Goal: Information Seeking & Learning: Learn about a topic

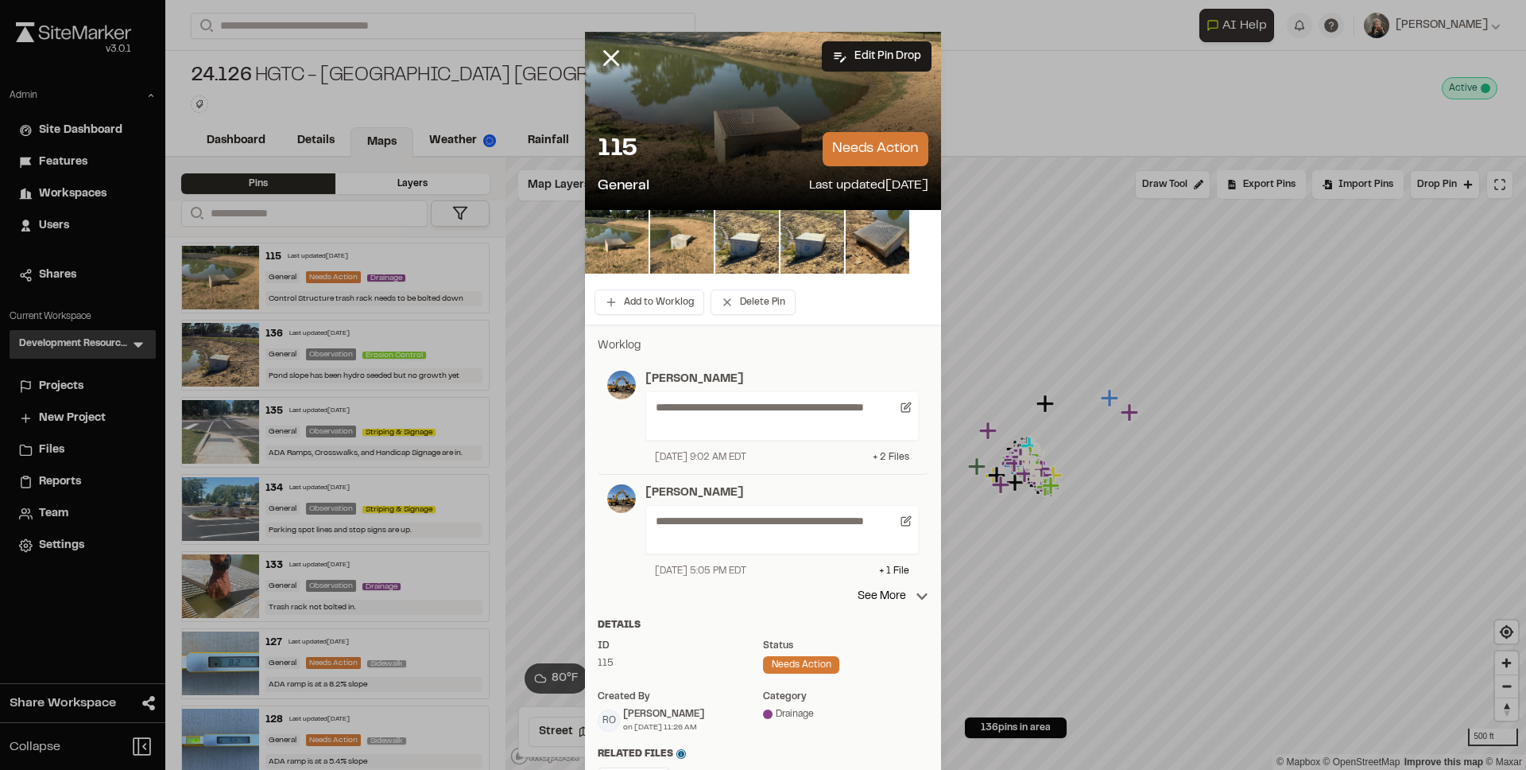
click at [883, 452] on div "+ 2 File s" at bounding box center [891, 457] width 37 height 14
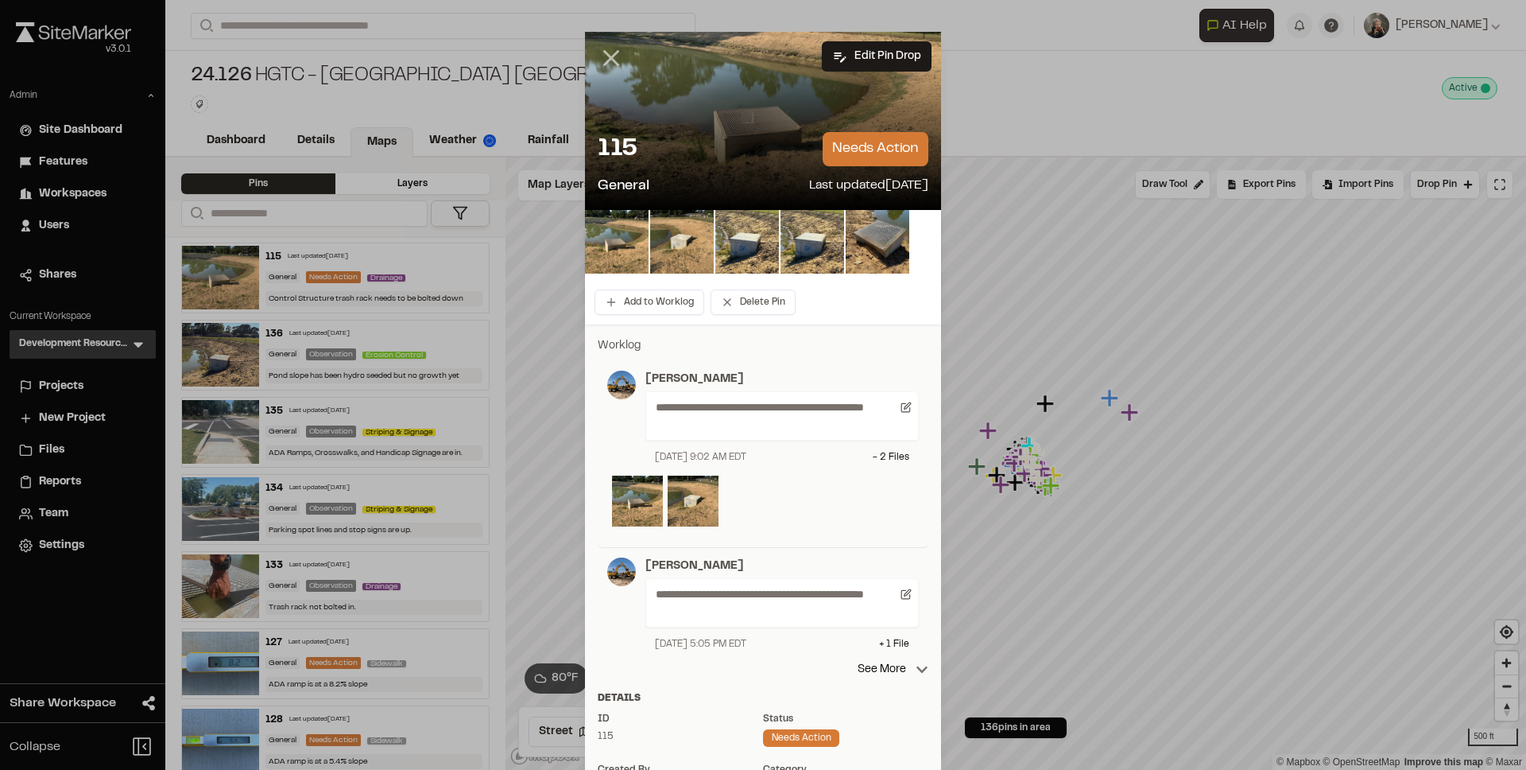
click at [605, 56] on icon at bounding box center [611, 58] width 27 height 27
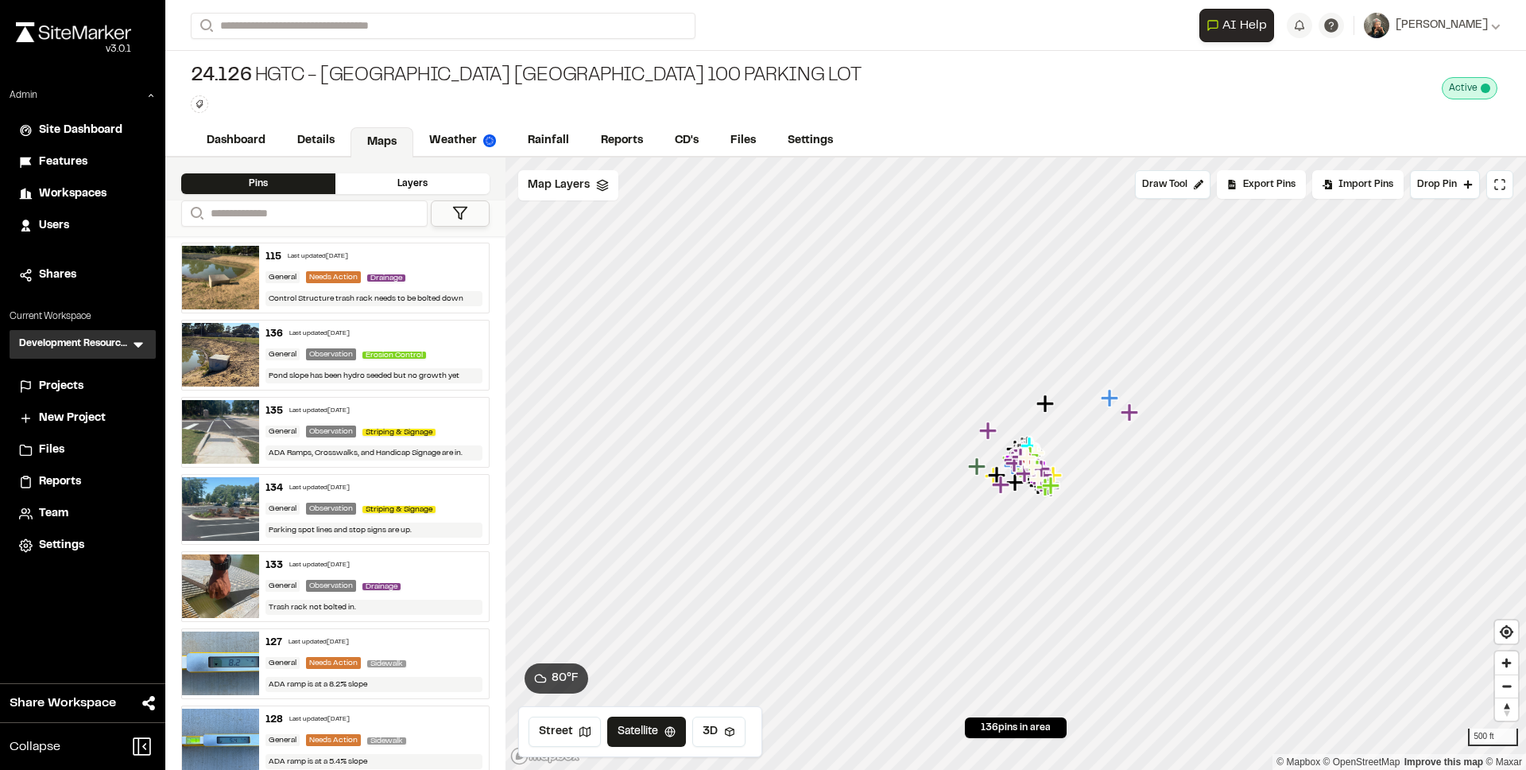
click at [215, 277] on img at bounding box center [220, 278] width 77 height 64
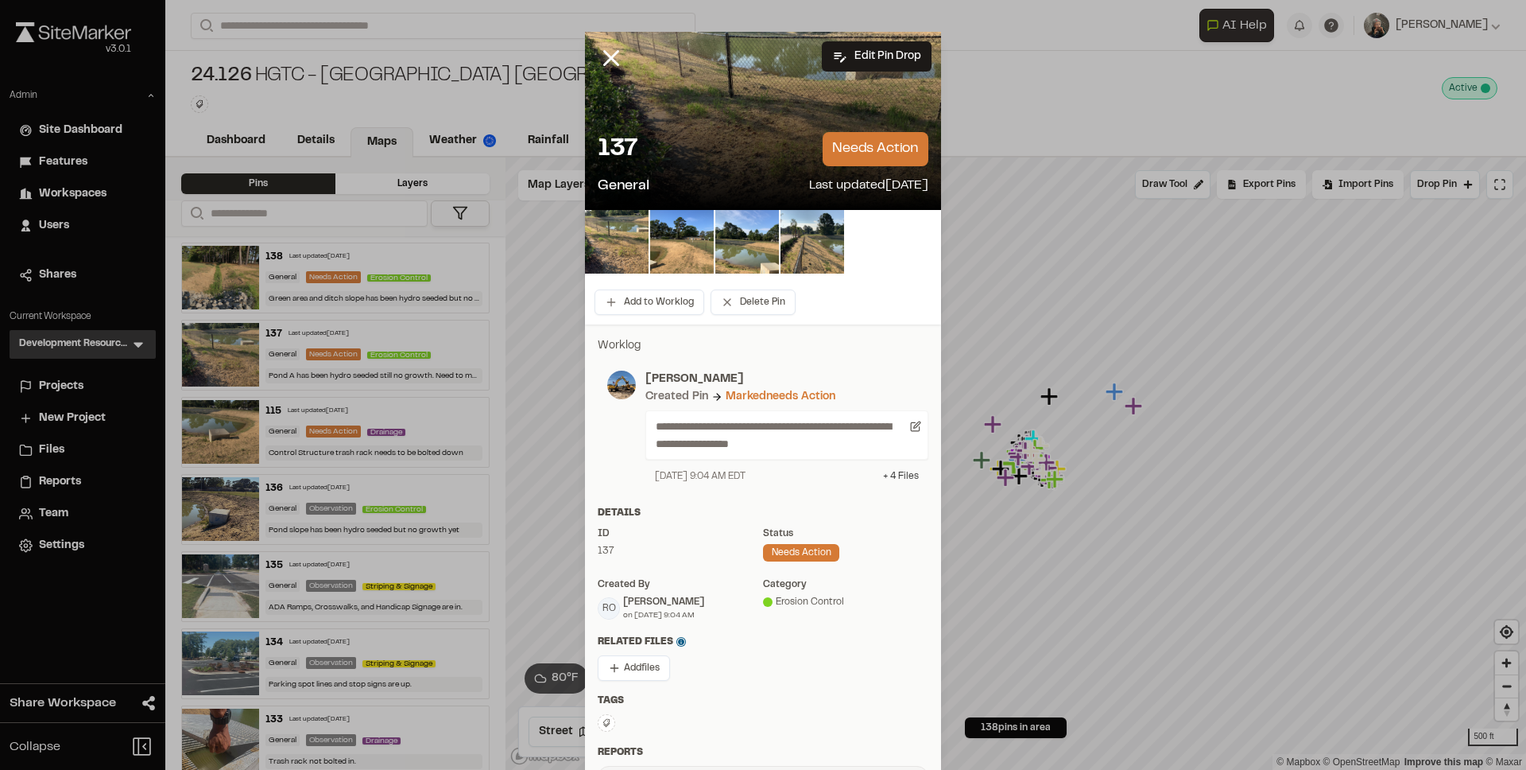
click at [883, 471] on div "+ 4 File s" at bounding box center [901, 476] width 36 height 14
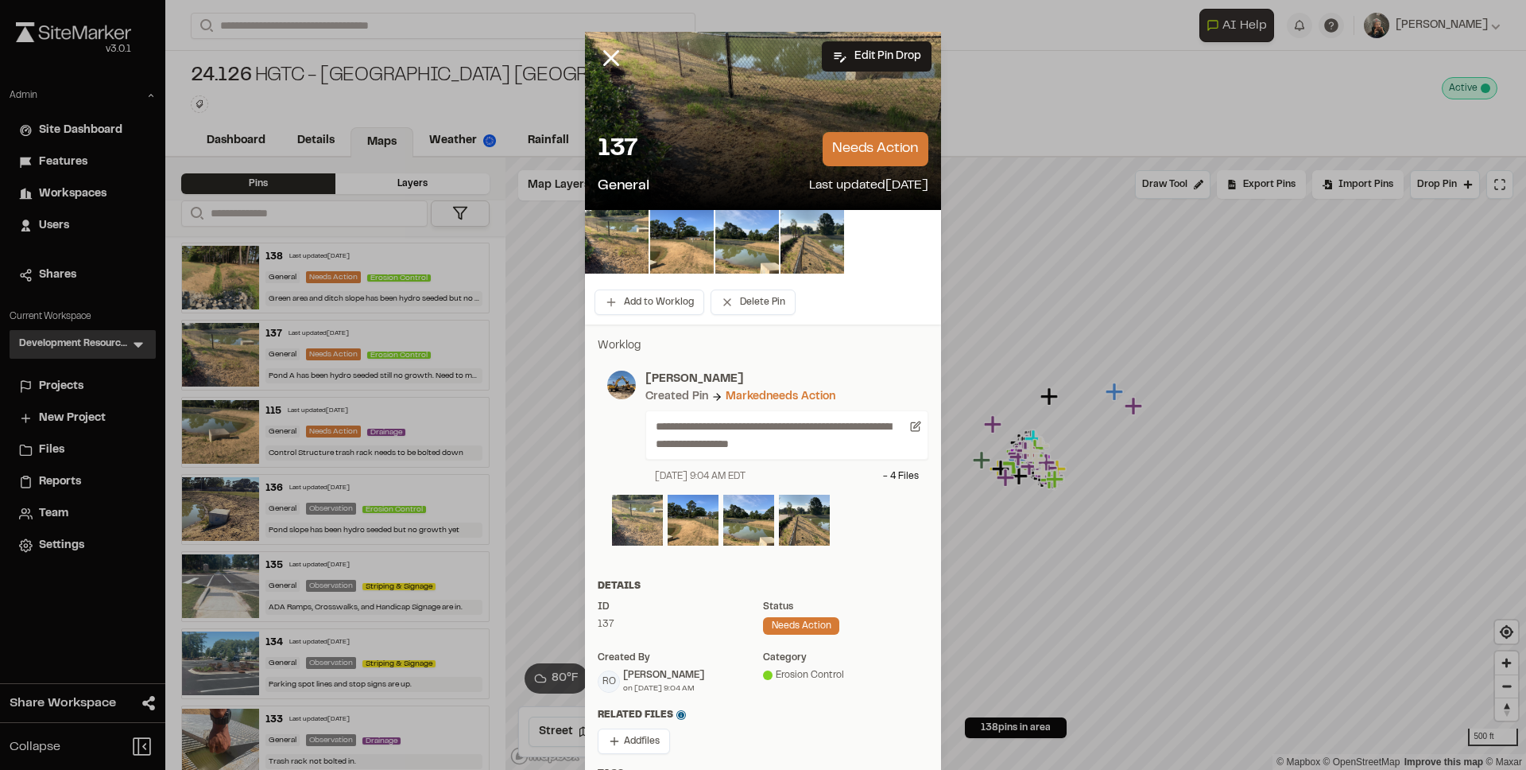
click at [622, 518] on img at bounding box center [637, 520] width 51 height 51
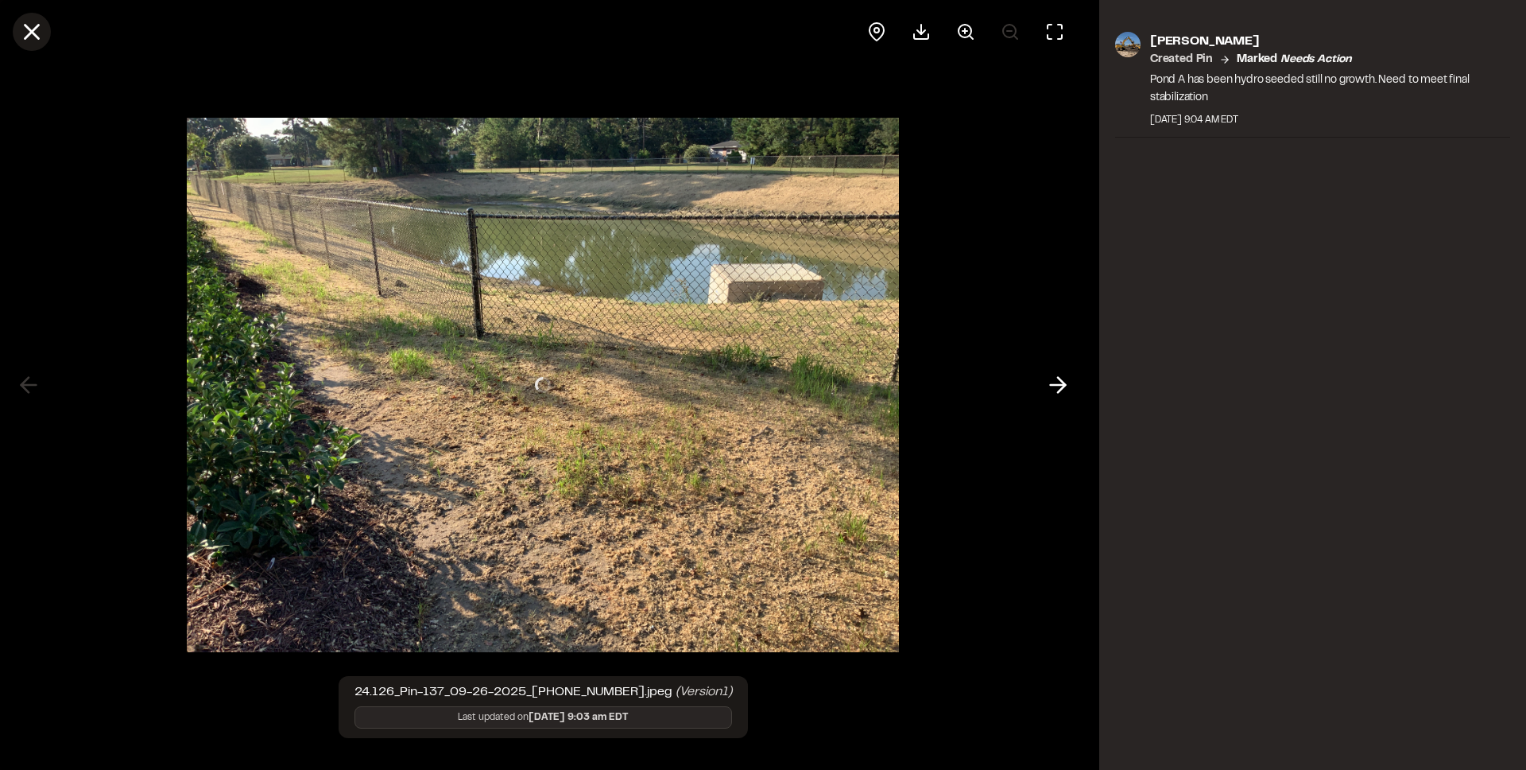
click at [18, 33] on icon at bounding box center [31, 31] width 27 height 27
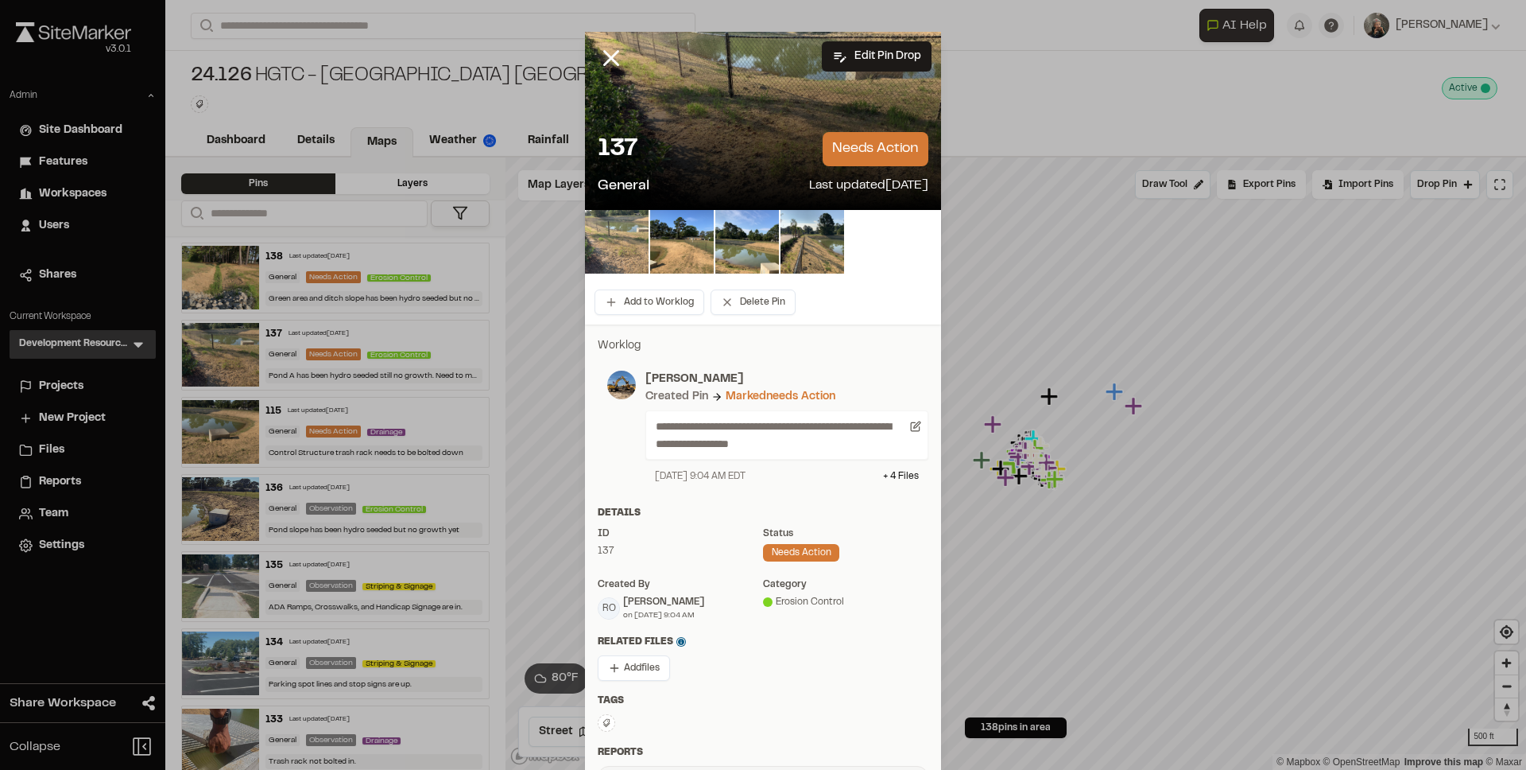
click at [633, 232] on img at bounding box center [617, 242] width 64 height 64
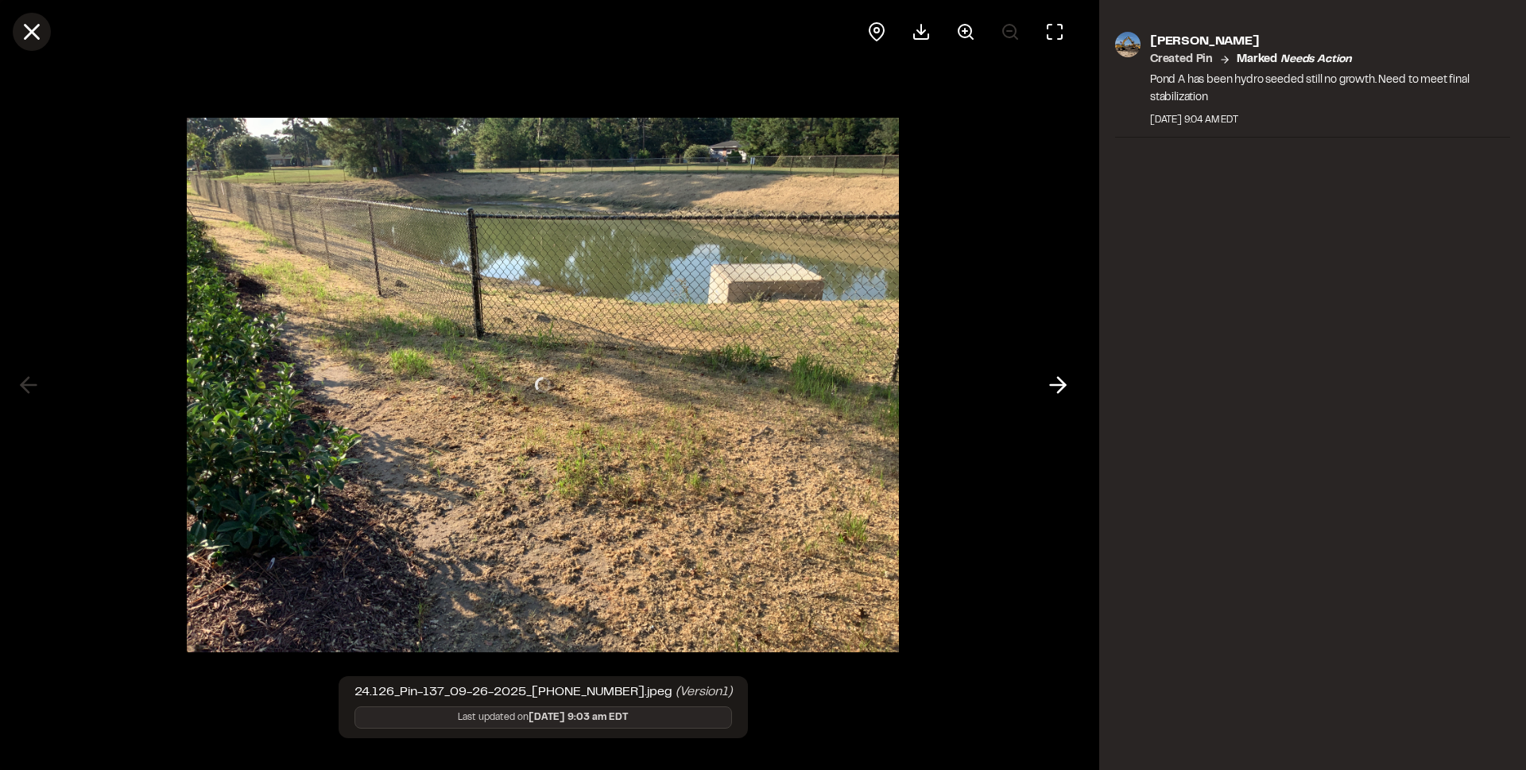
click at [33, 41] on icon at bounding box center [31, 31] width 27 height 27
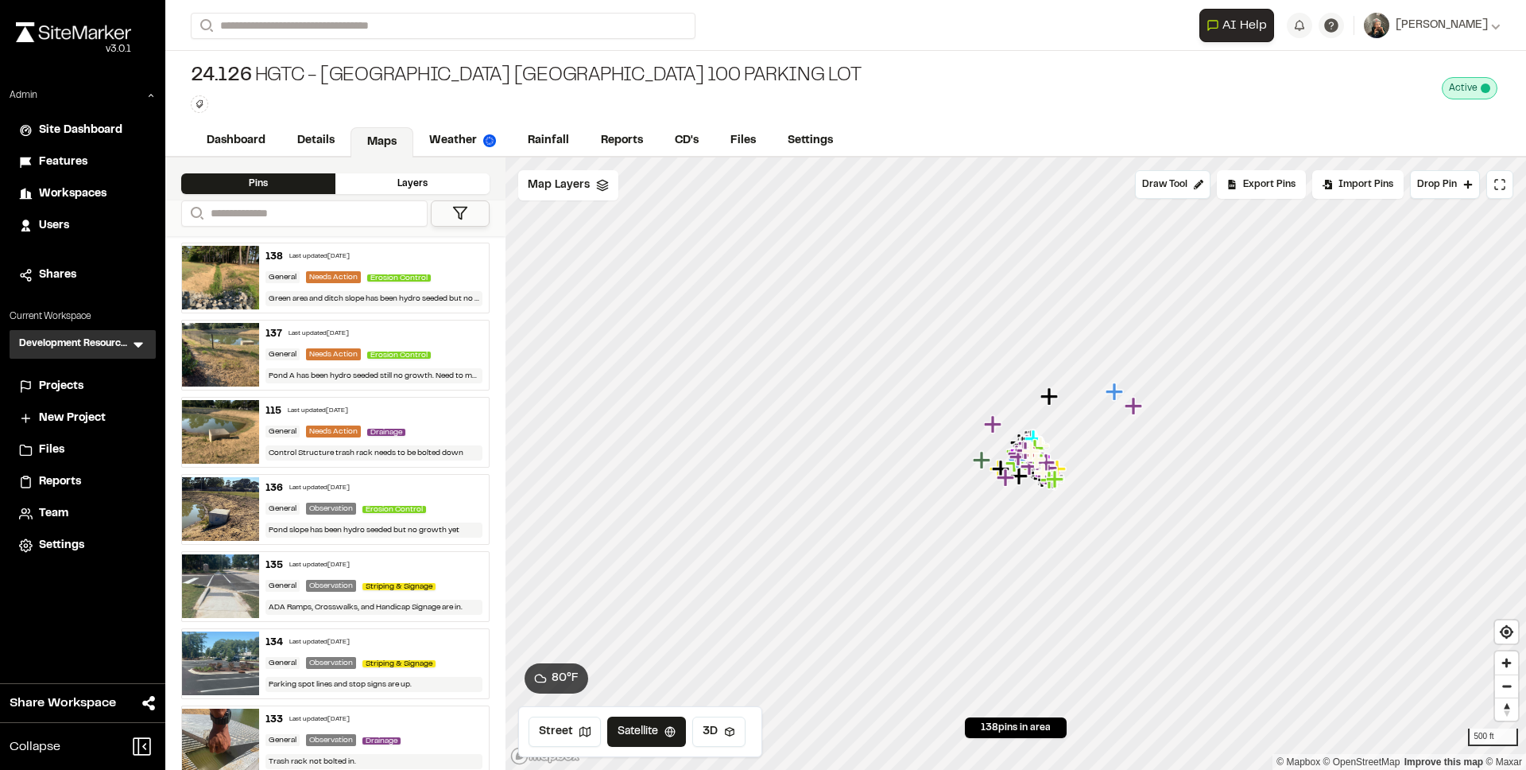
click at [220, 293] on img at bounding box center [220, 278] width 77 height 64
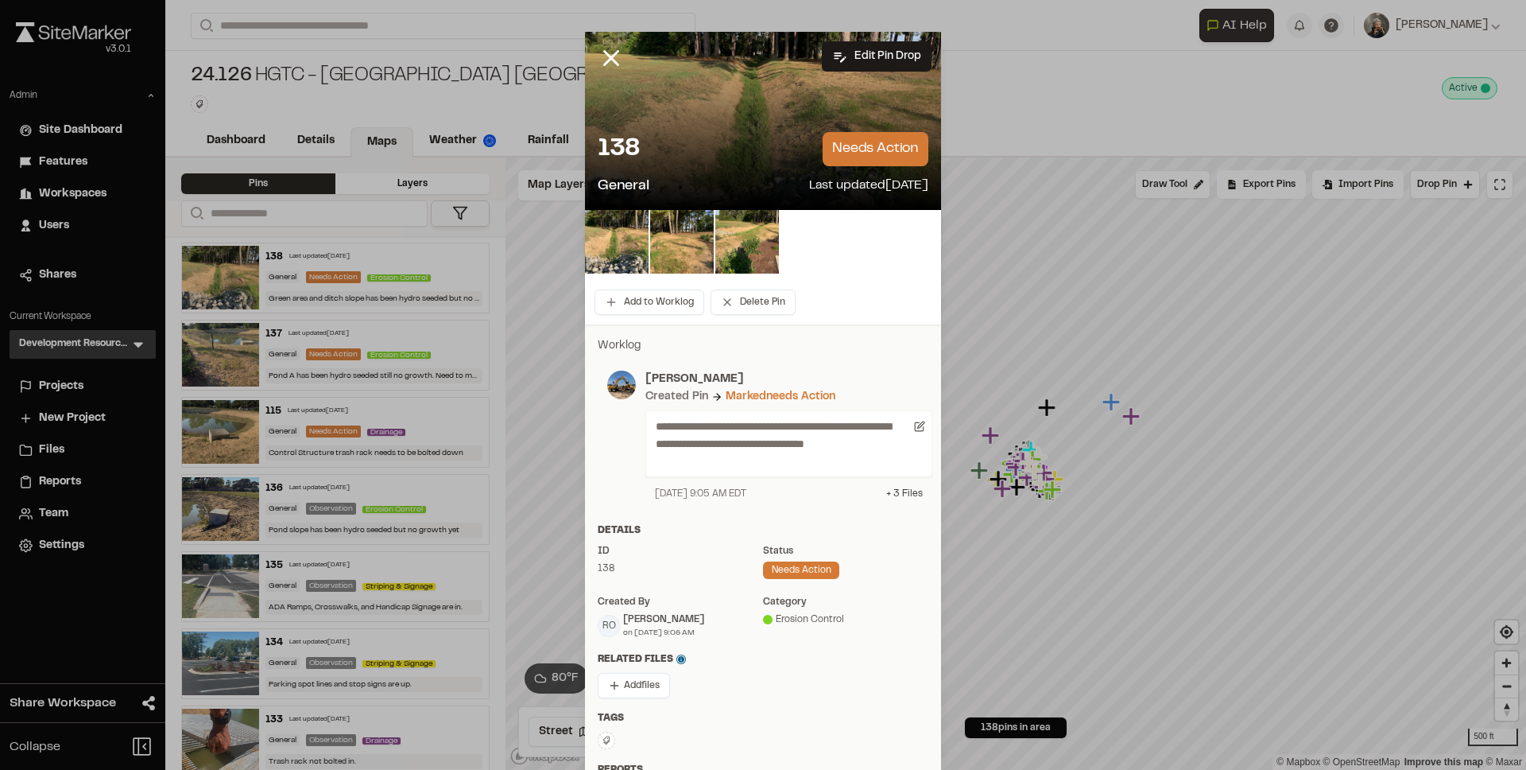
click at [898, 487] on div "+ 3 File s" at bounding box center [904, 494] width 37 height 14
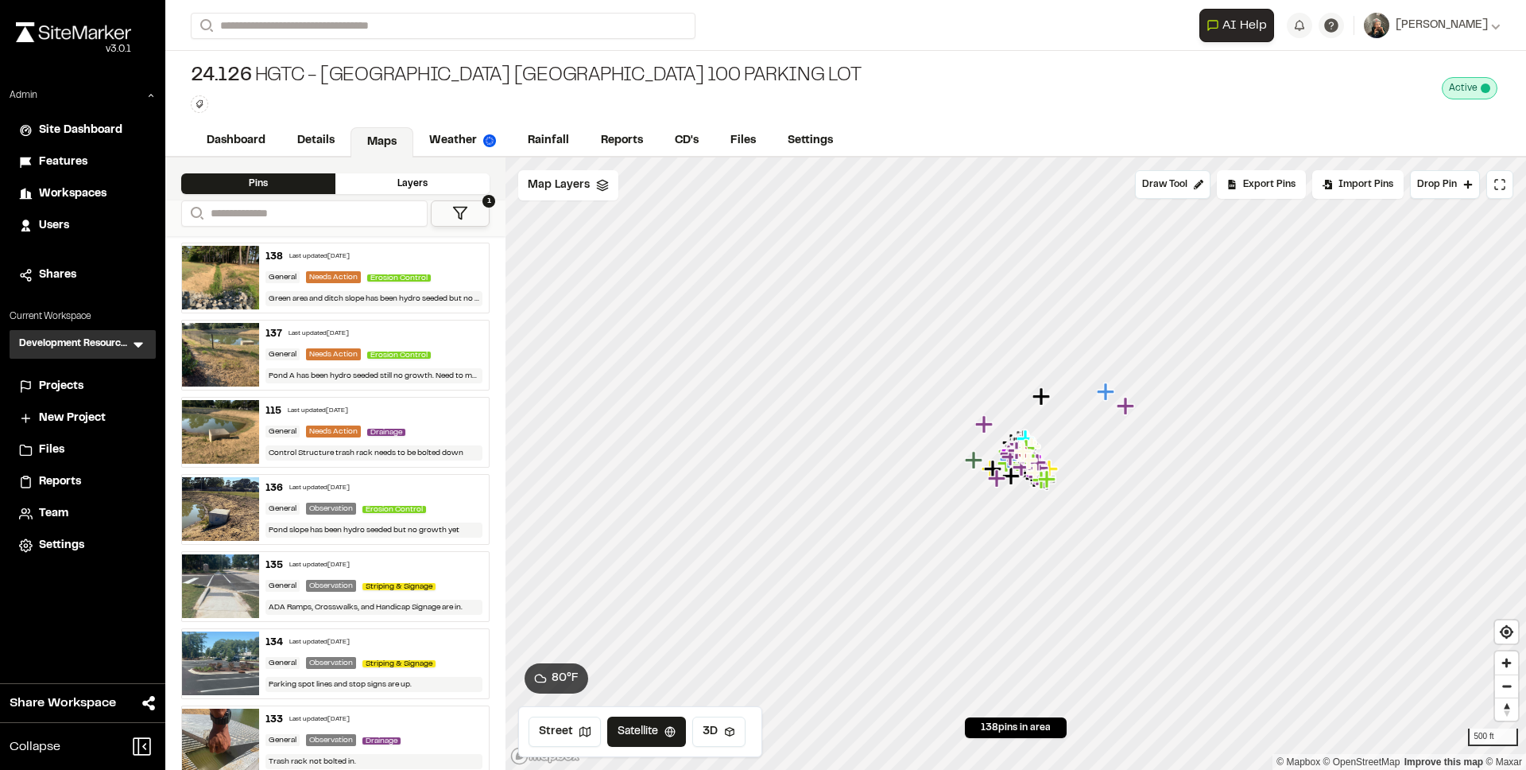
click at [226, 258] on img at bounding box center [220, 278] width 77 height 64
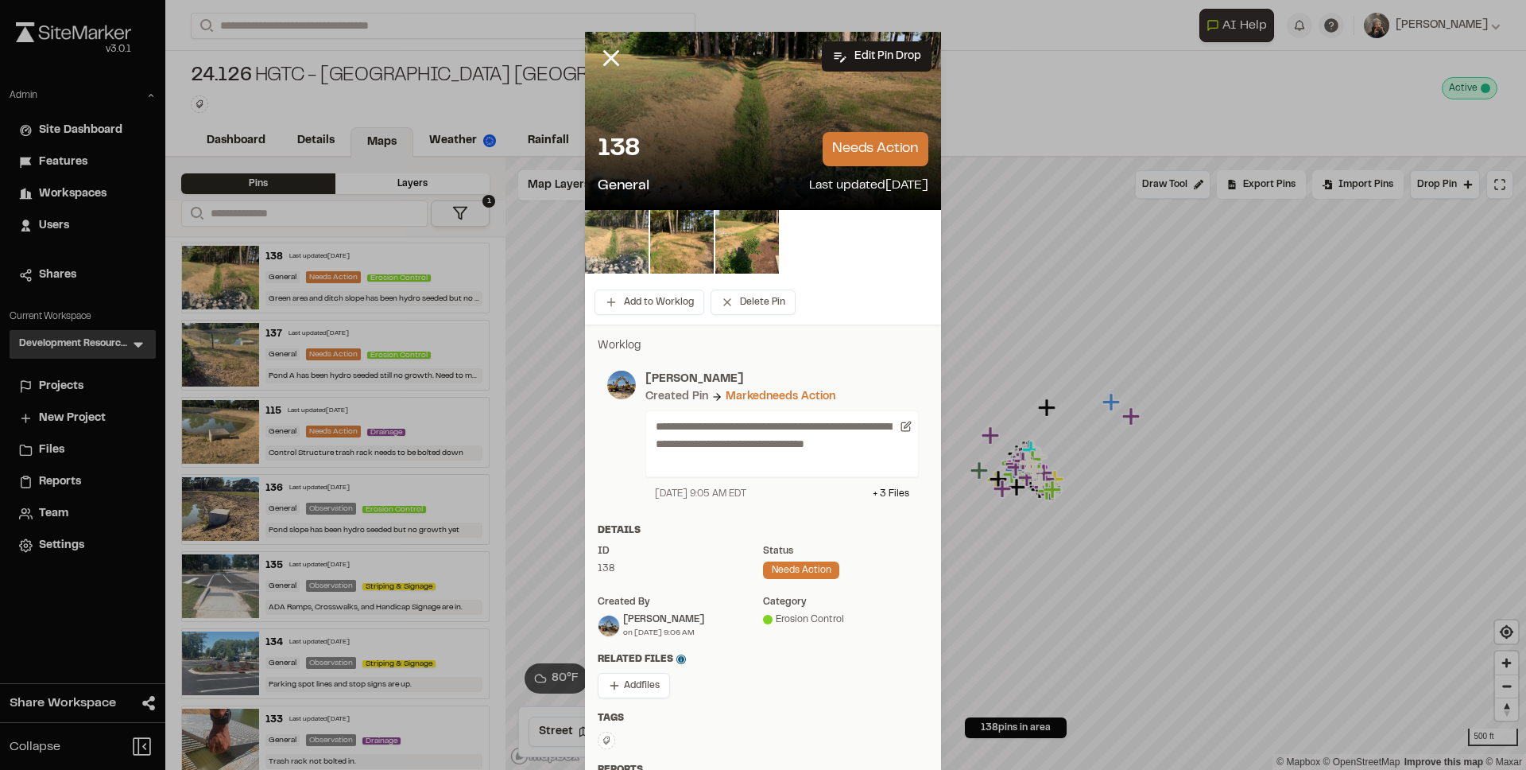
click at [618, 239] on img at bounding box center [617, 242] width 64 height 64
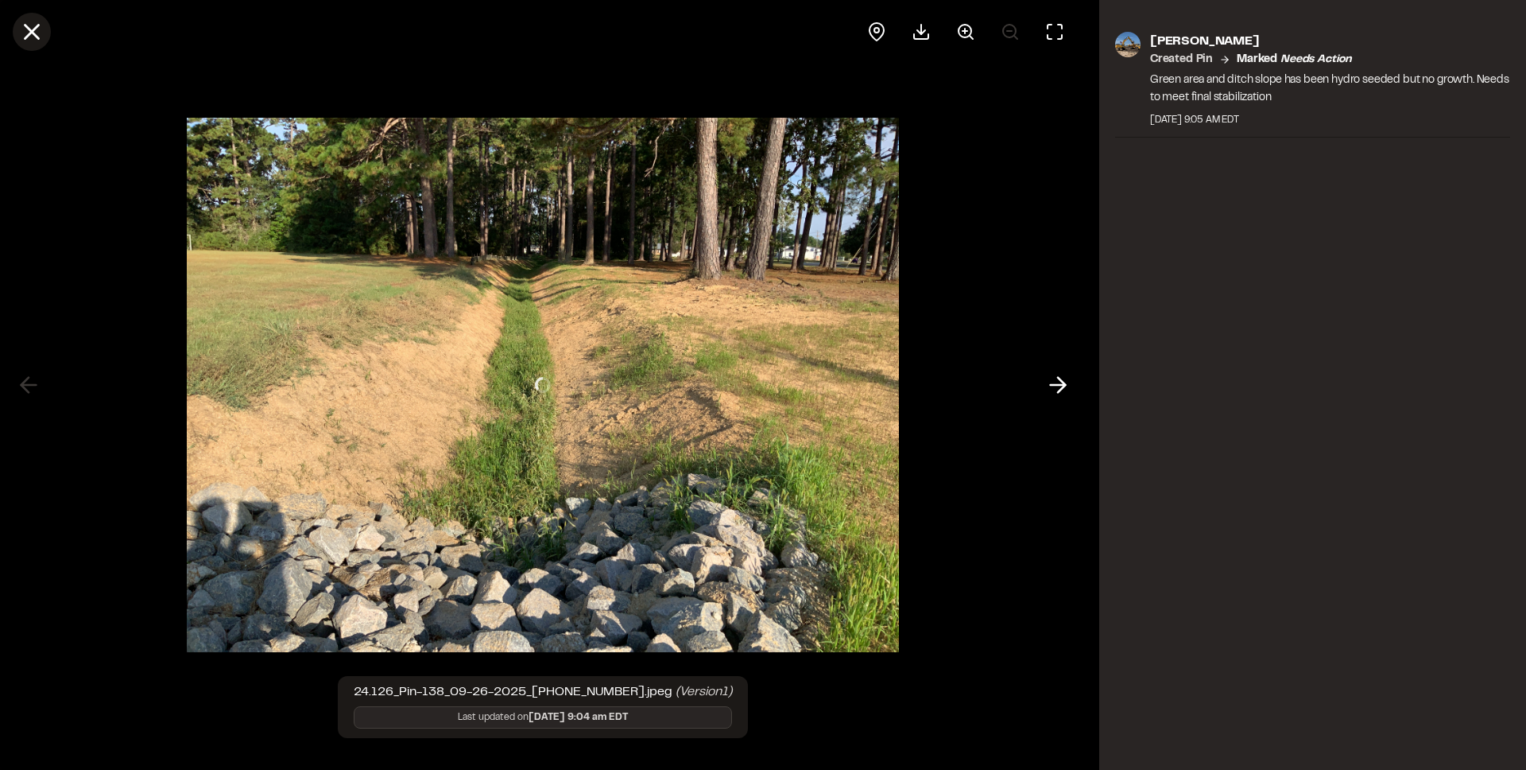
click at [22, 27] on icon at bounding box center [31, 31] width 27 height 27
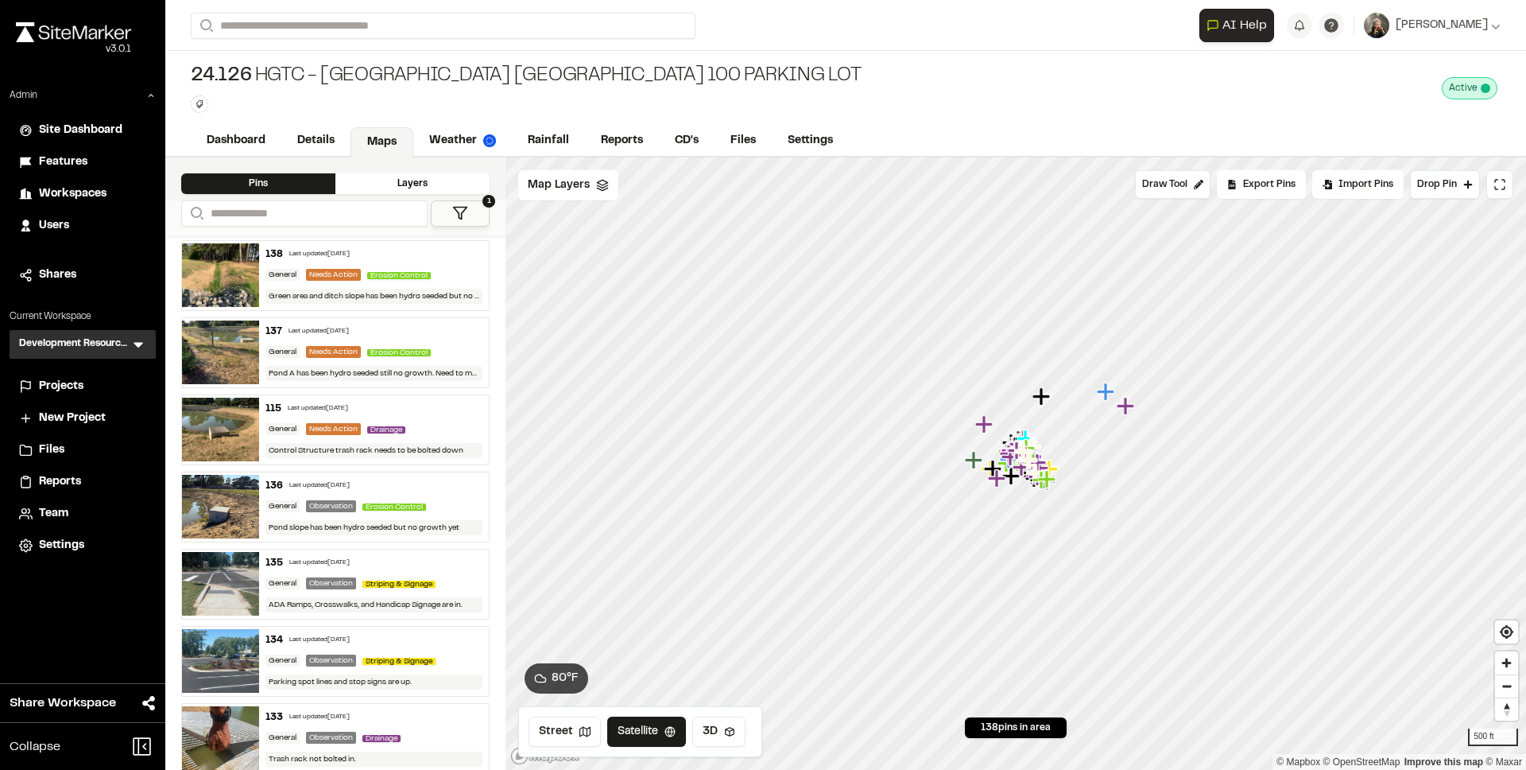
scroll to position [3, 0]
click at [290, 141] on link "Details" at bounding box center [316, 142] width 71 height 30
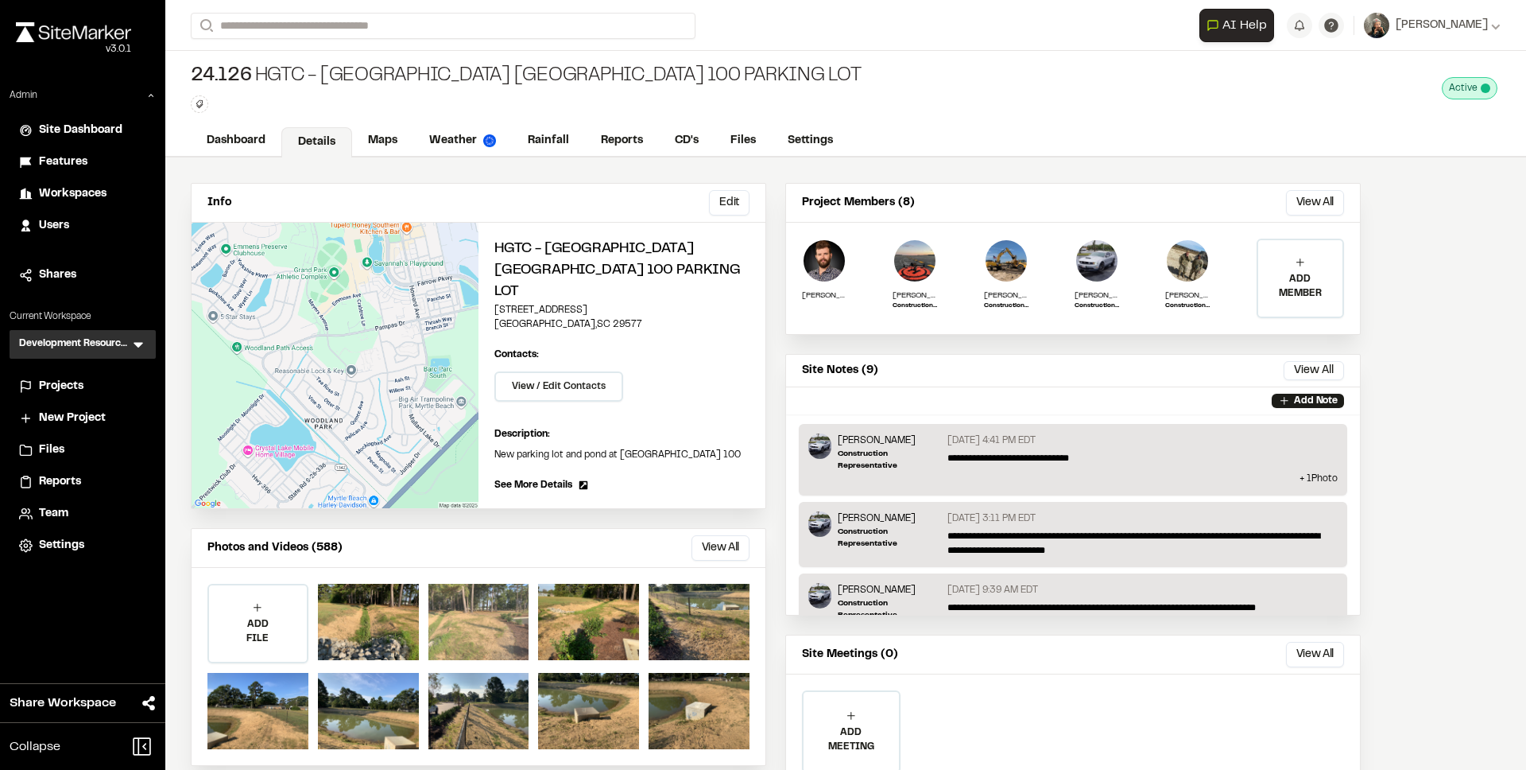
click at [467, 591] on div at bounding box center [479, 622] width 101 height 76
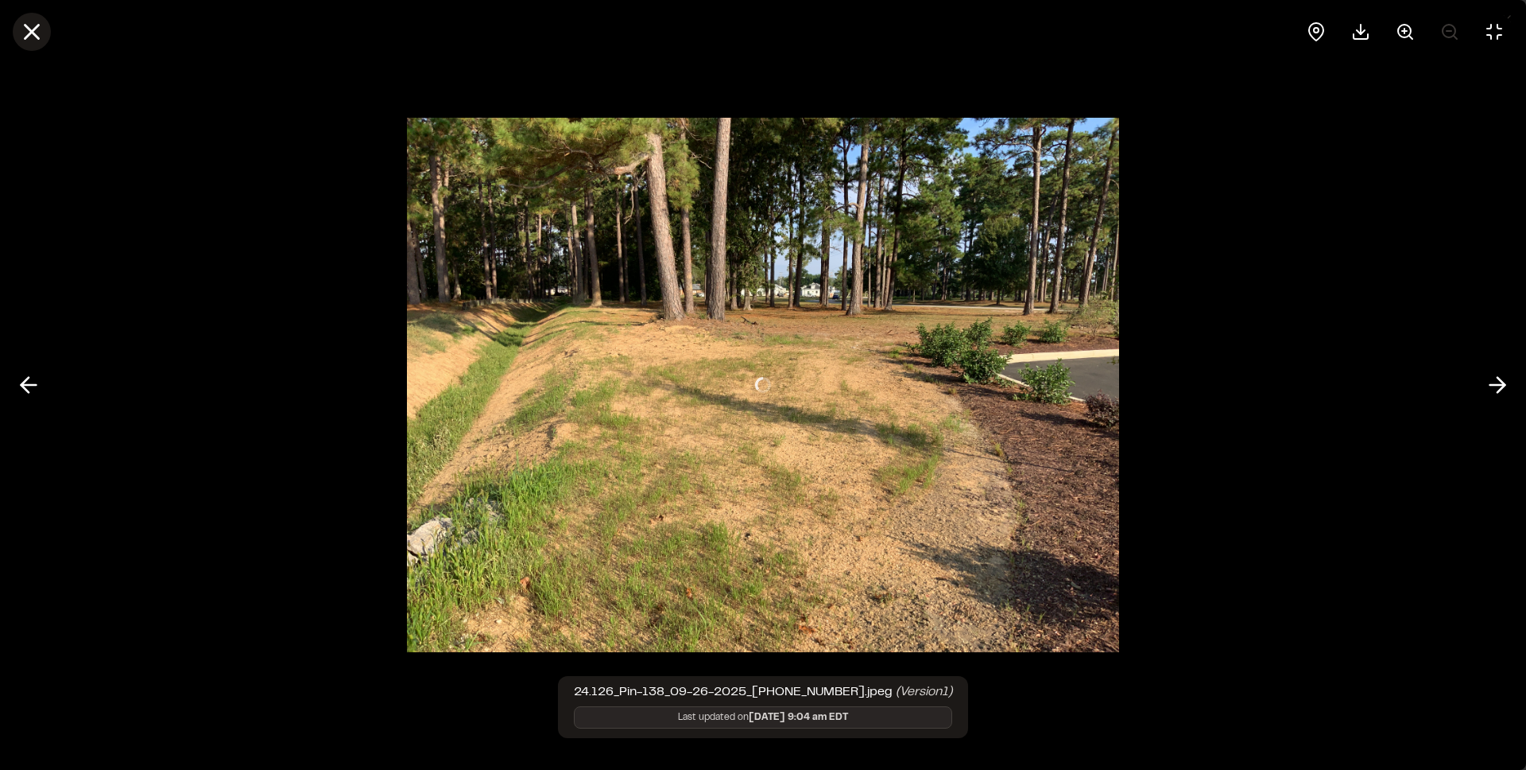
click at [30, 23] on icon at bounding box center [31, 31] width 27 height 27
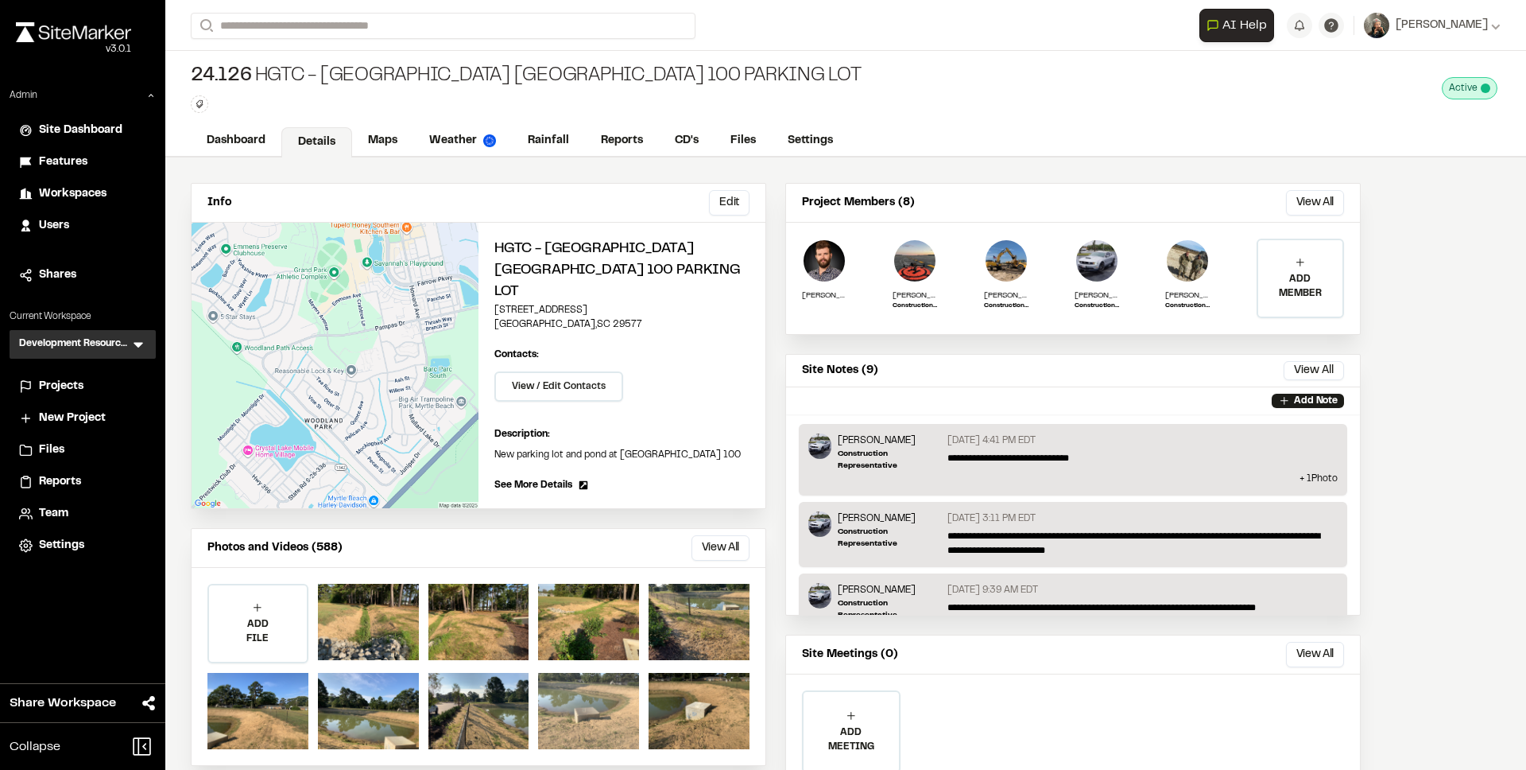
click at [615, 685] on div at bounding box center [588, 711] width 101 height 76
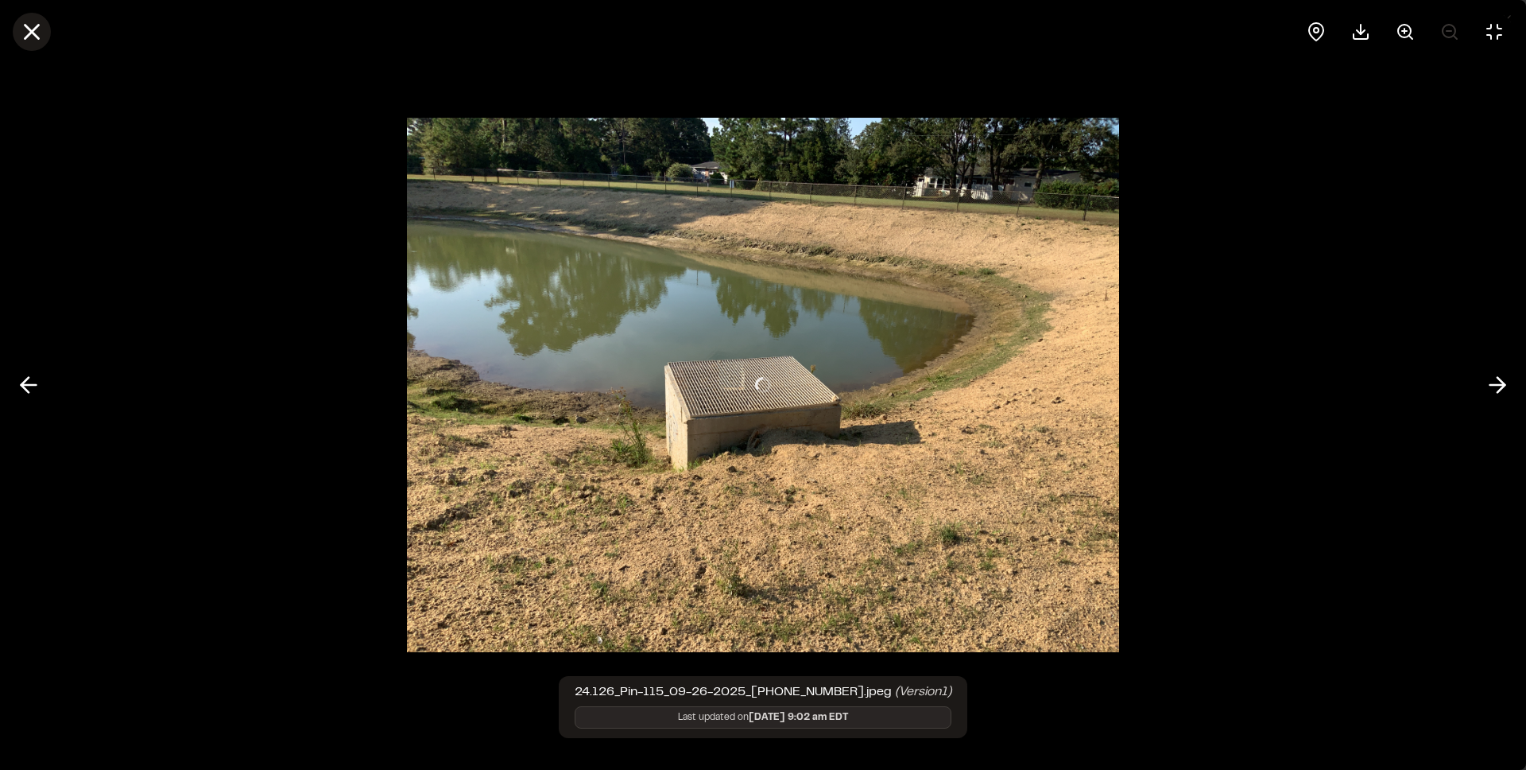
click at [36, 36] on line at bounding box center [32, 32] width 14 height 14
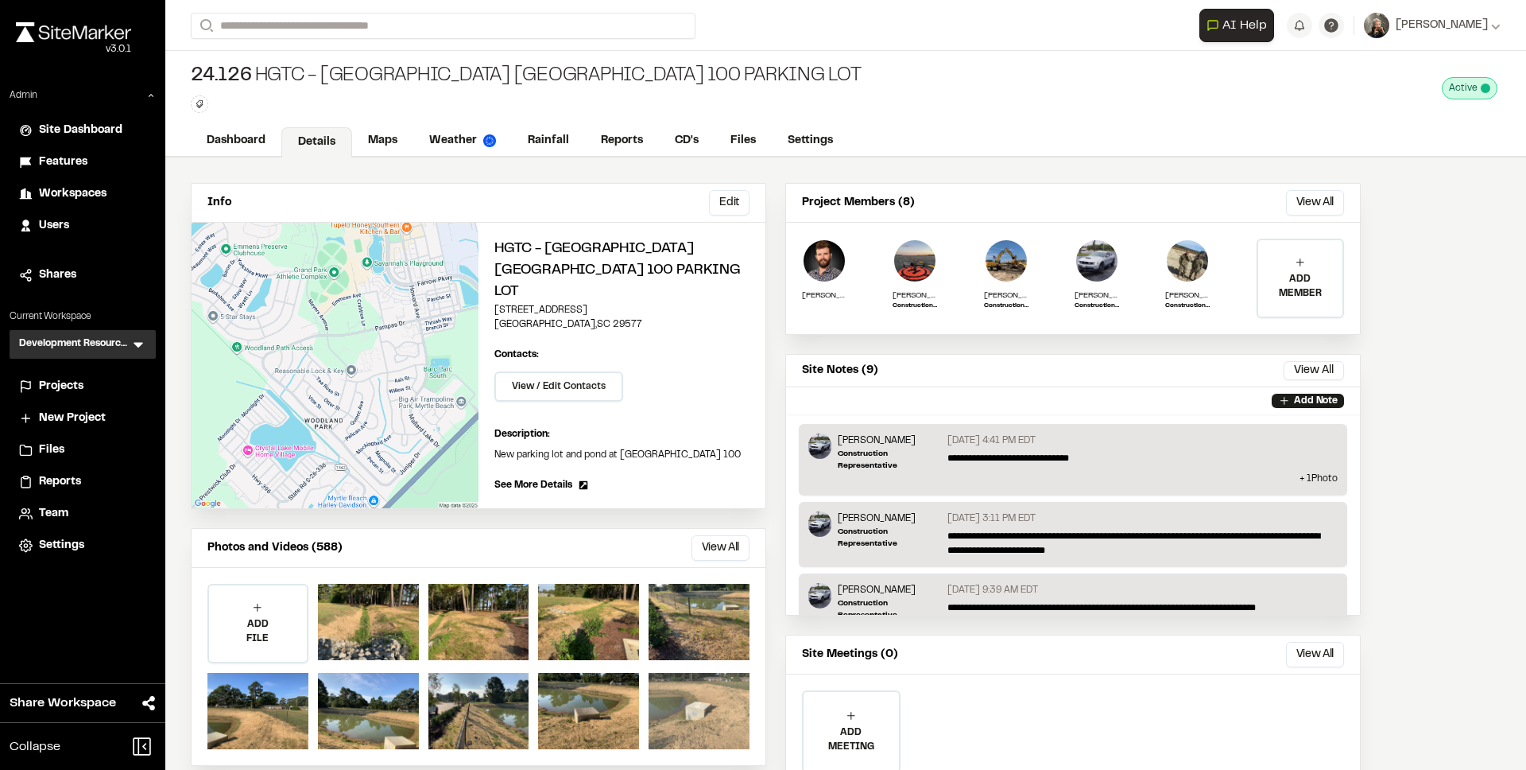
click at [717, 688] on div at bounding box center [699, 711] width 101 height 76
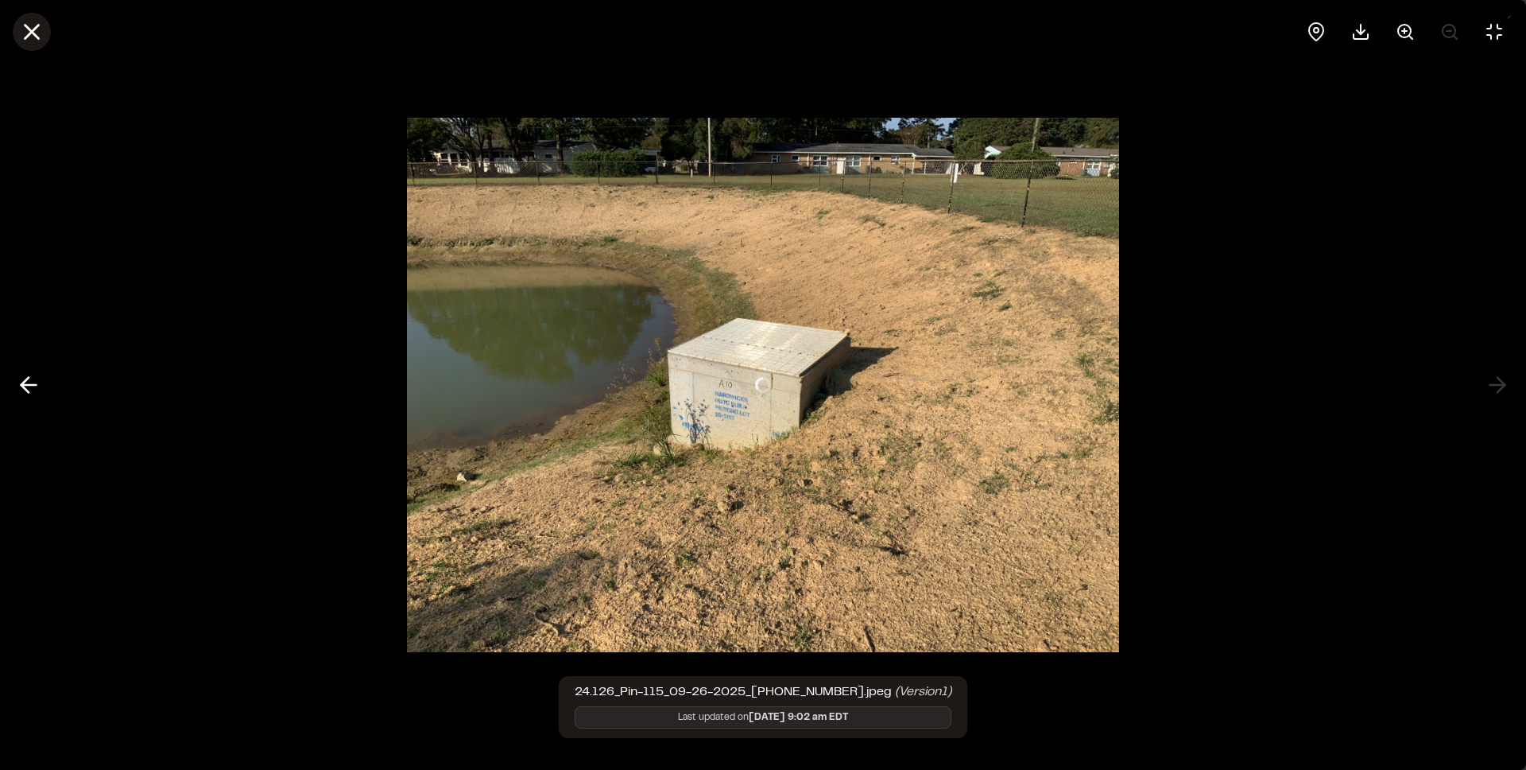
click at [24, 36] on icon at bounding box center [31, 31] width 27 height 27
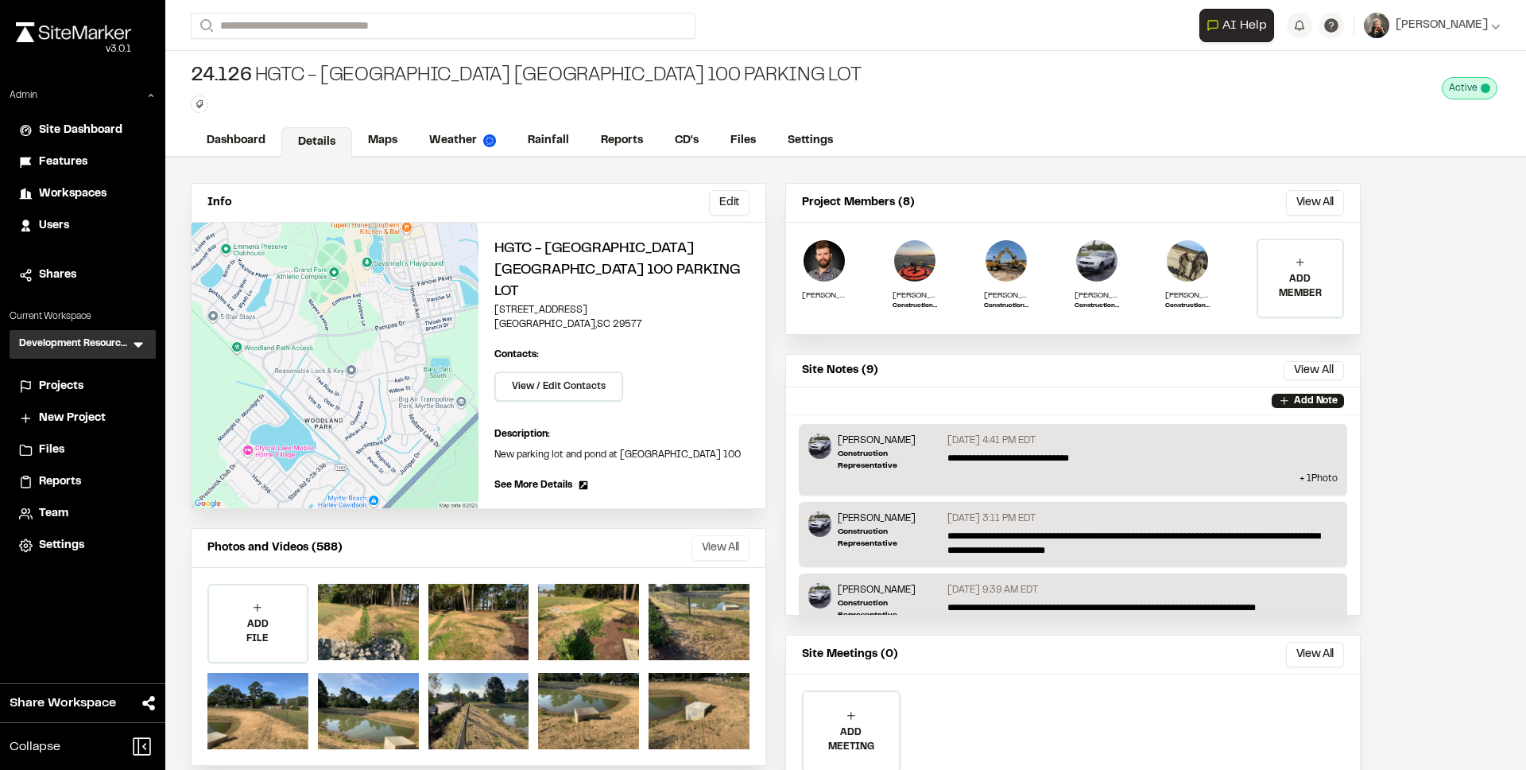
click at [723, 535] on button "View All" at bounding box center [721, 547] width 58 height 25
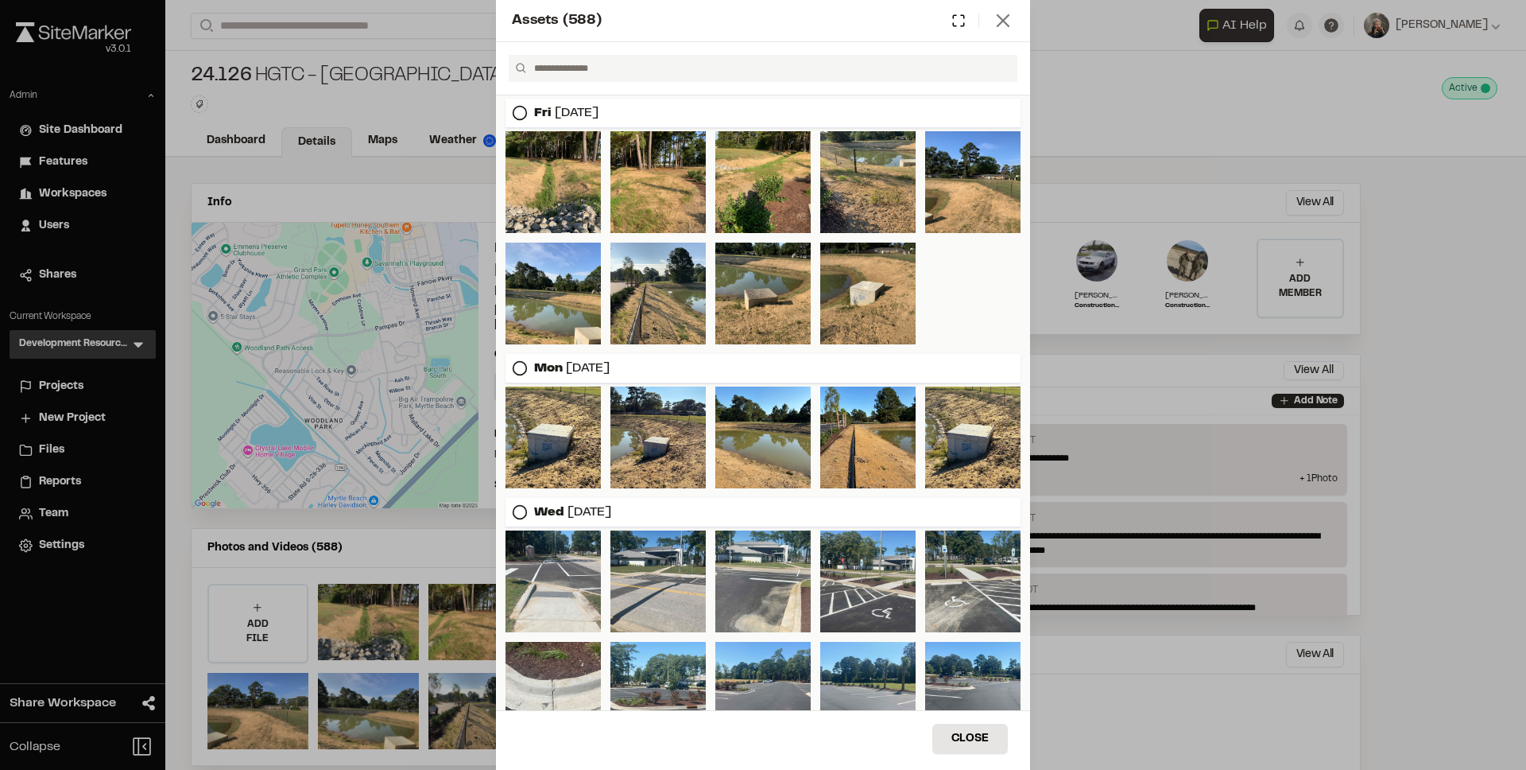
click at [999, 31] on icon at bounding box center [1003, 21] width 22 height 22
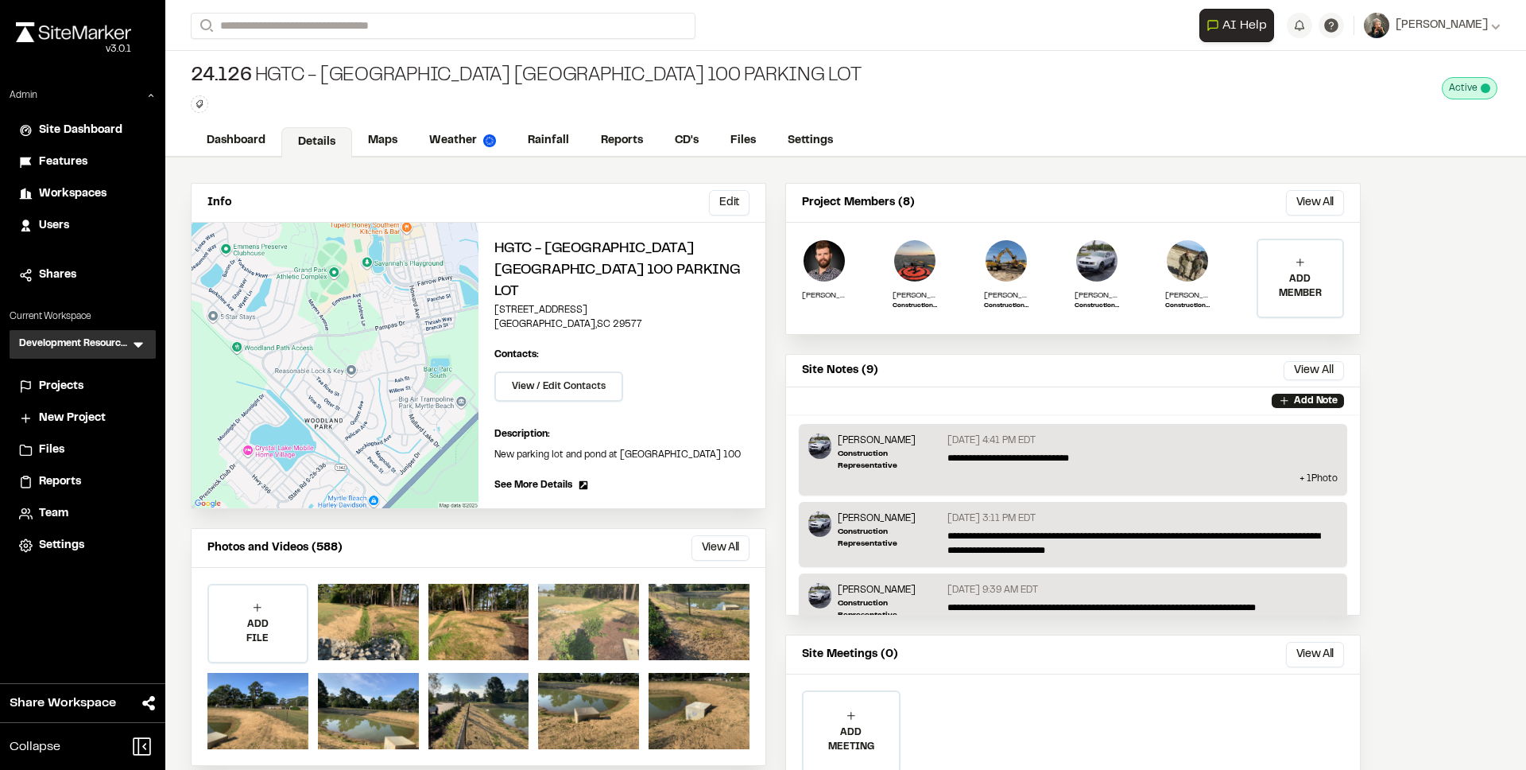
click at [600, 610] on div at bounding box center [588, 622] width 101 height 76
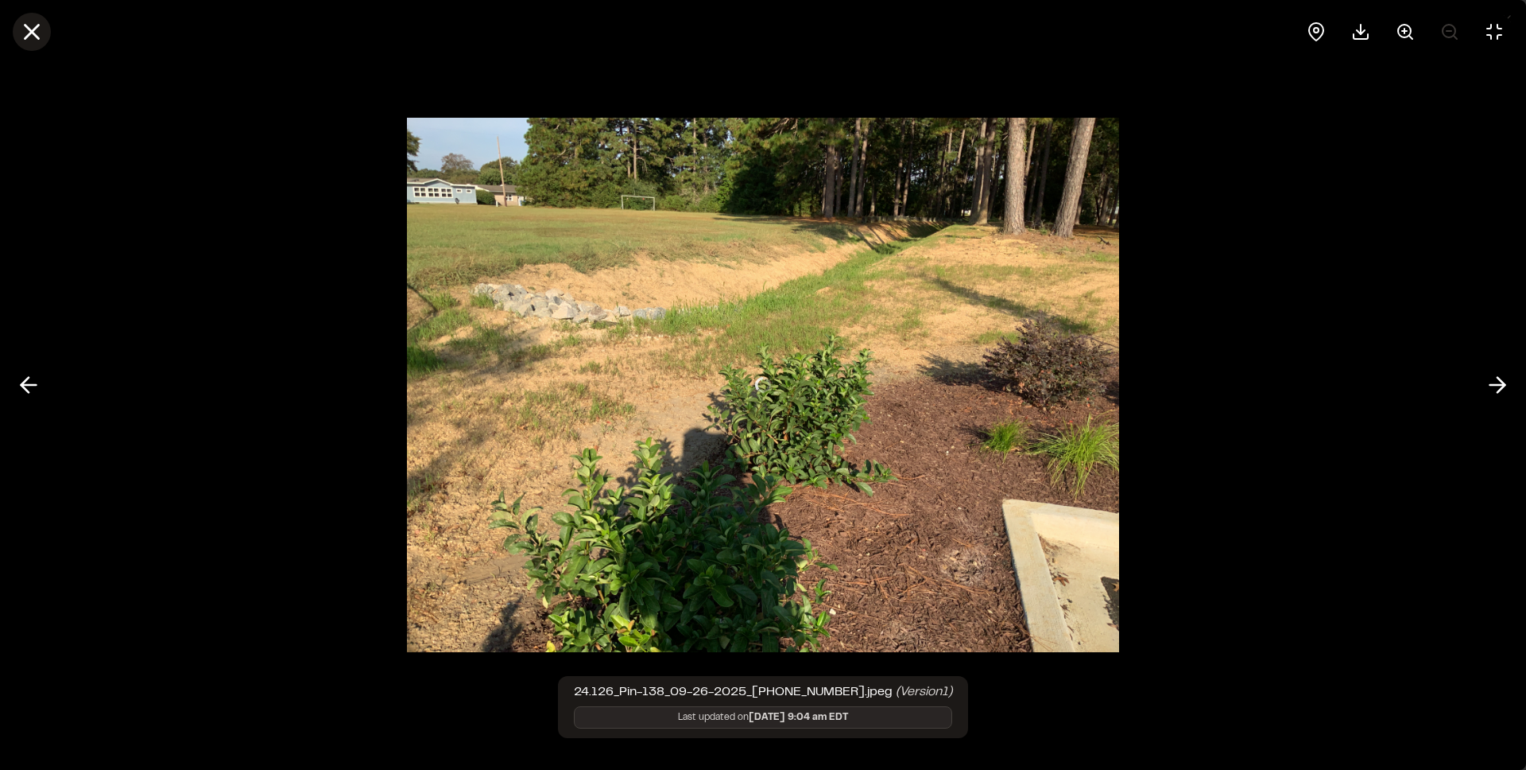
click at [37, 39] on icon at bounding box center [31, 31] width 27 height 27
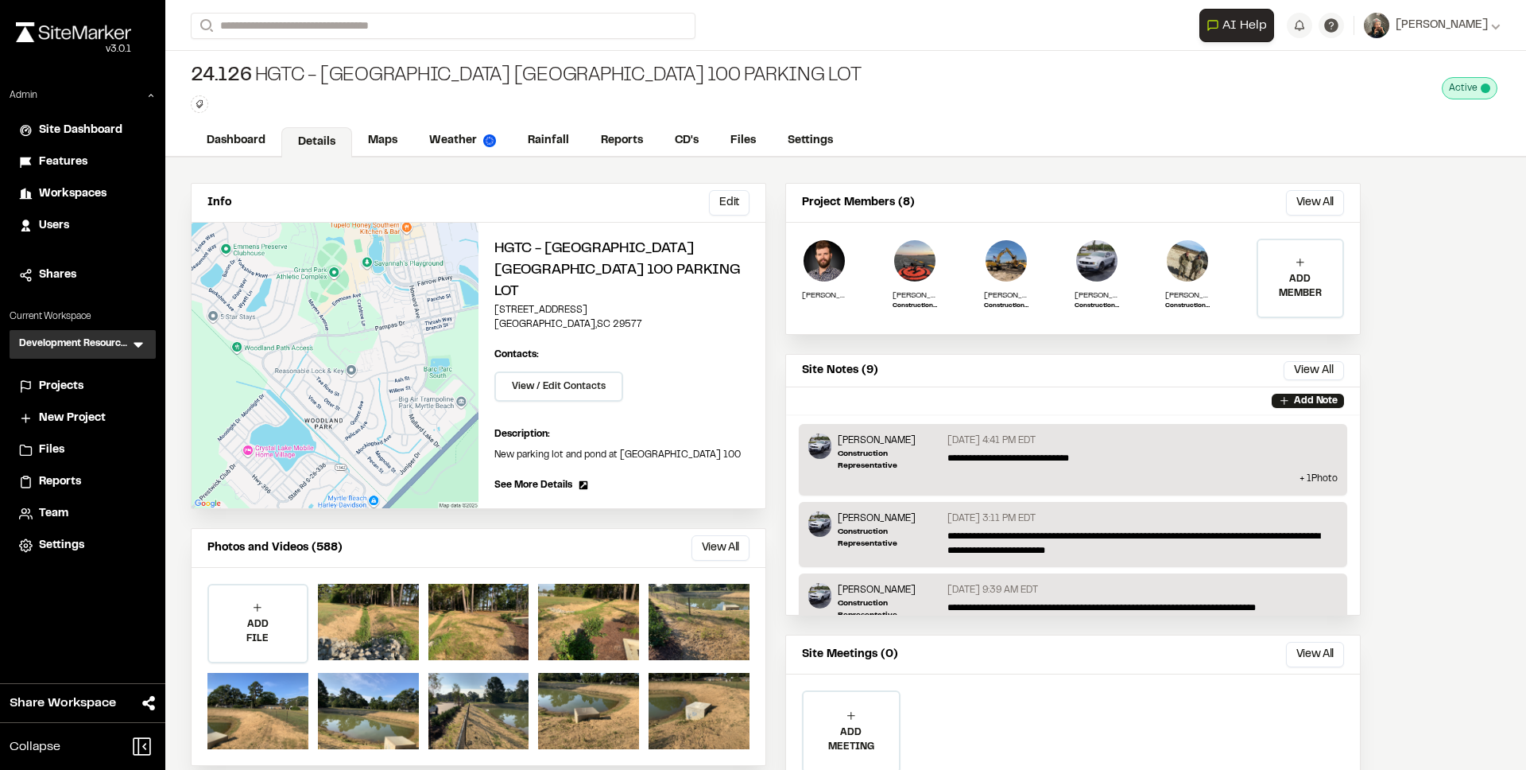
click at [143, 340] on icon at bounding box center [138, 344] width 16 height 16
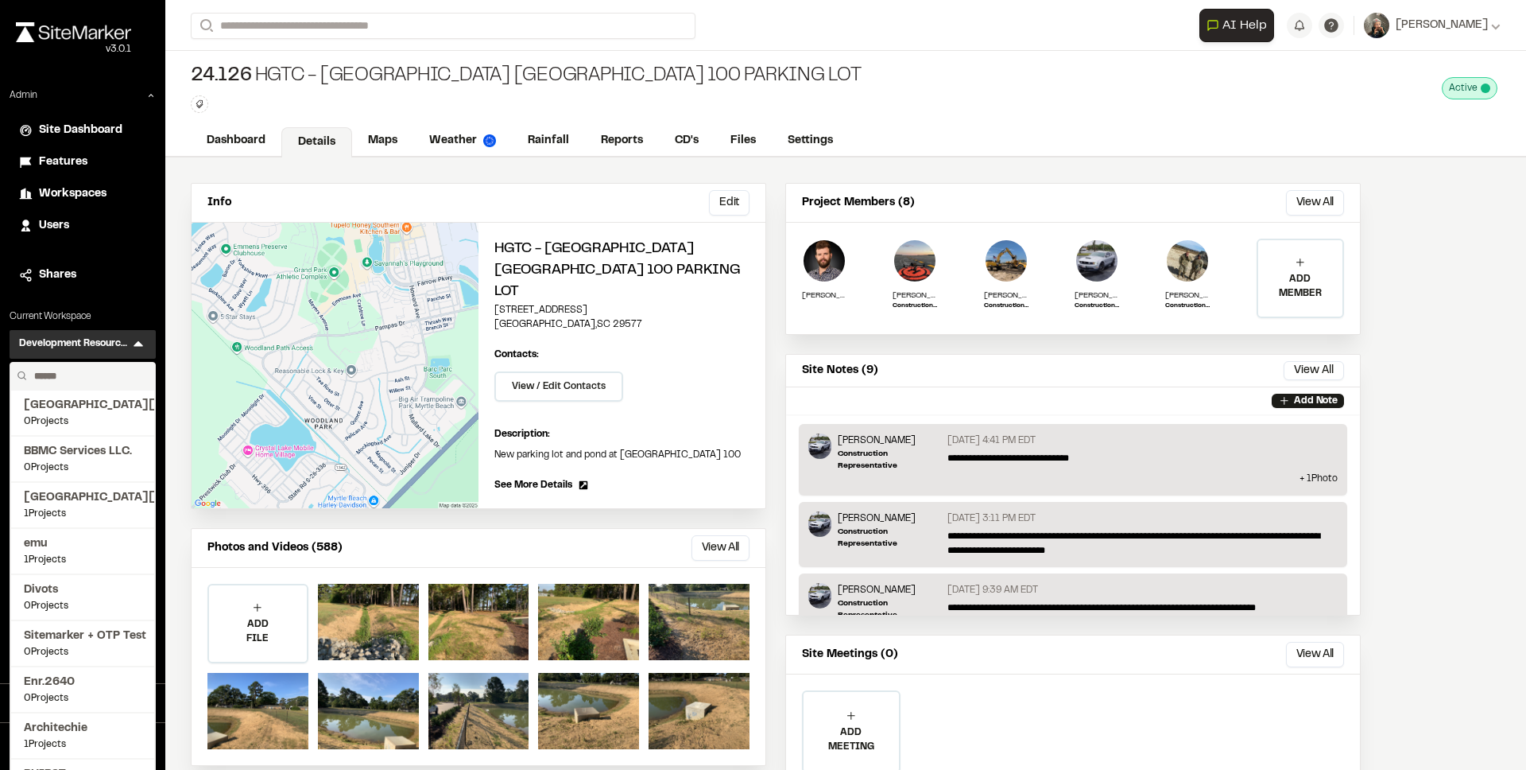
click at [83, 375] on input "text" at bounding box center [88, 376] width 121 height 27
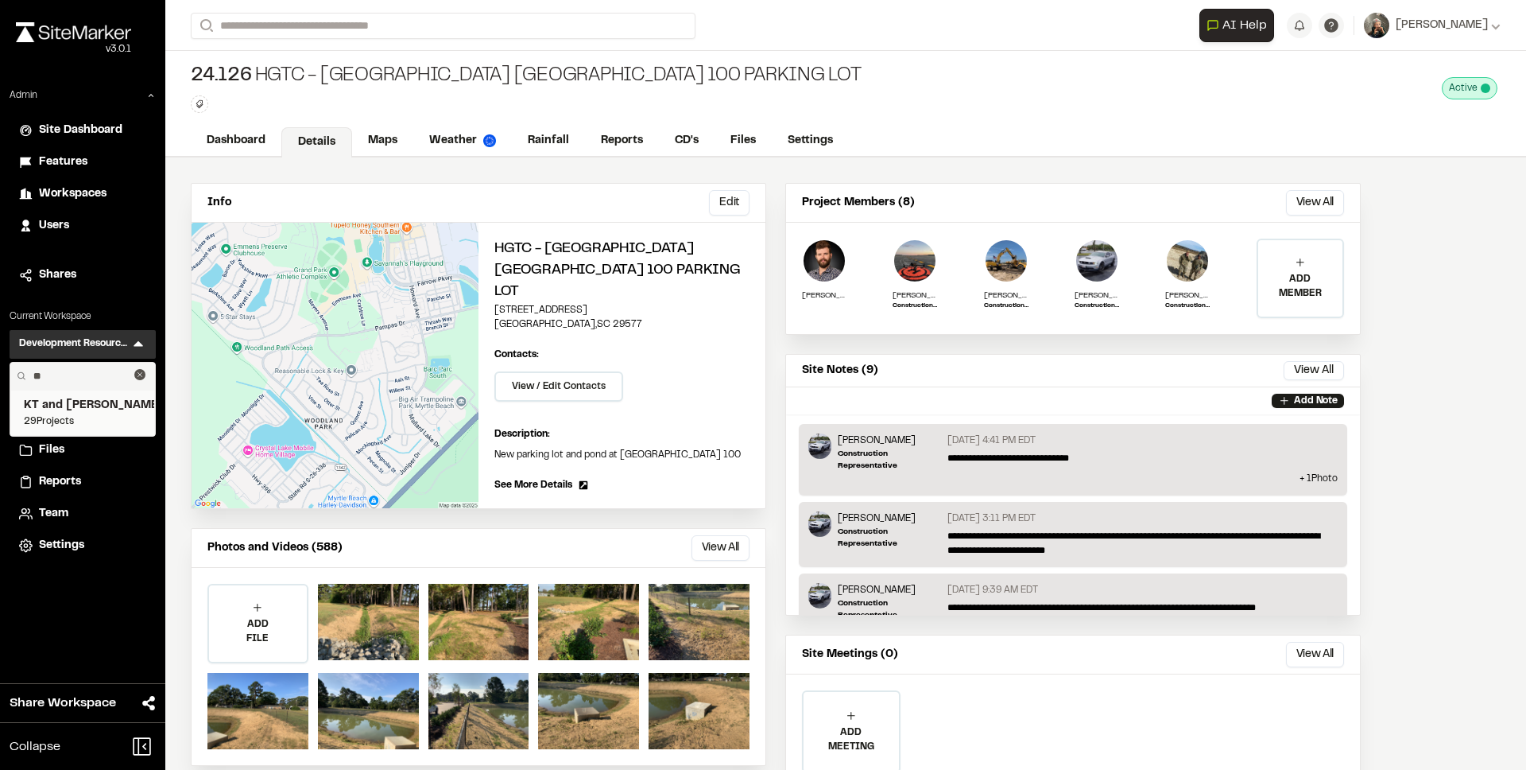
type input "**"
click at [83, 414] on span "29 Projects" at bounding box center [83, 421] width 118 height 14
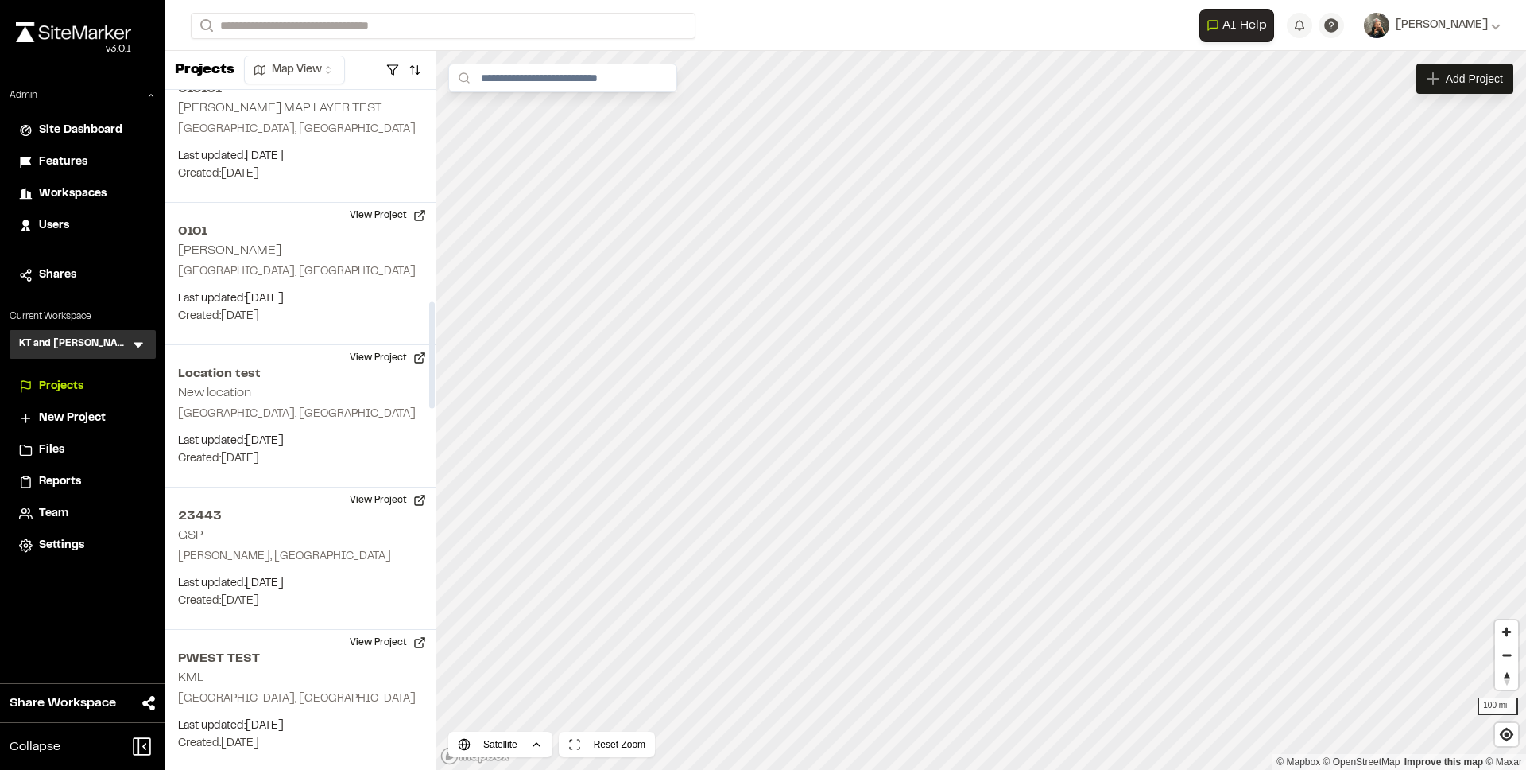
scroll to position [1351, 0]
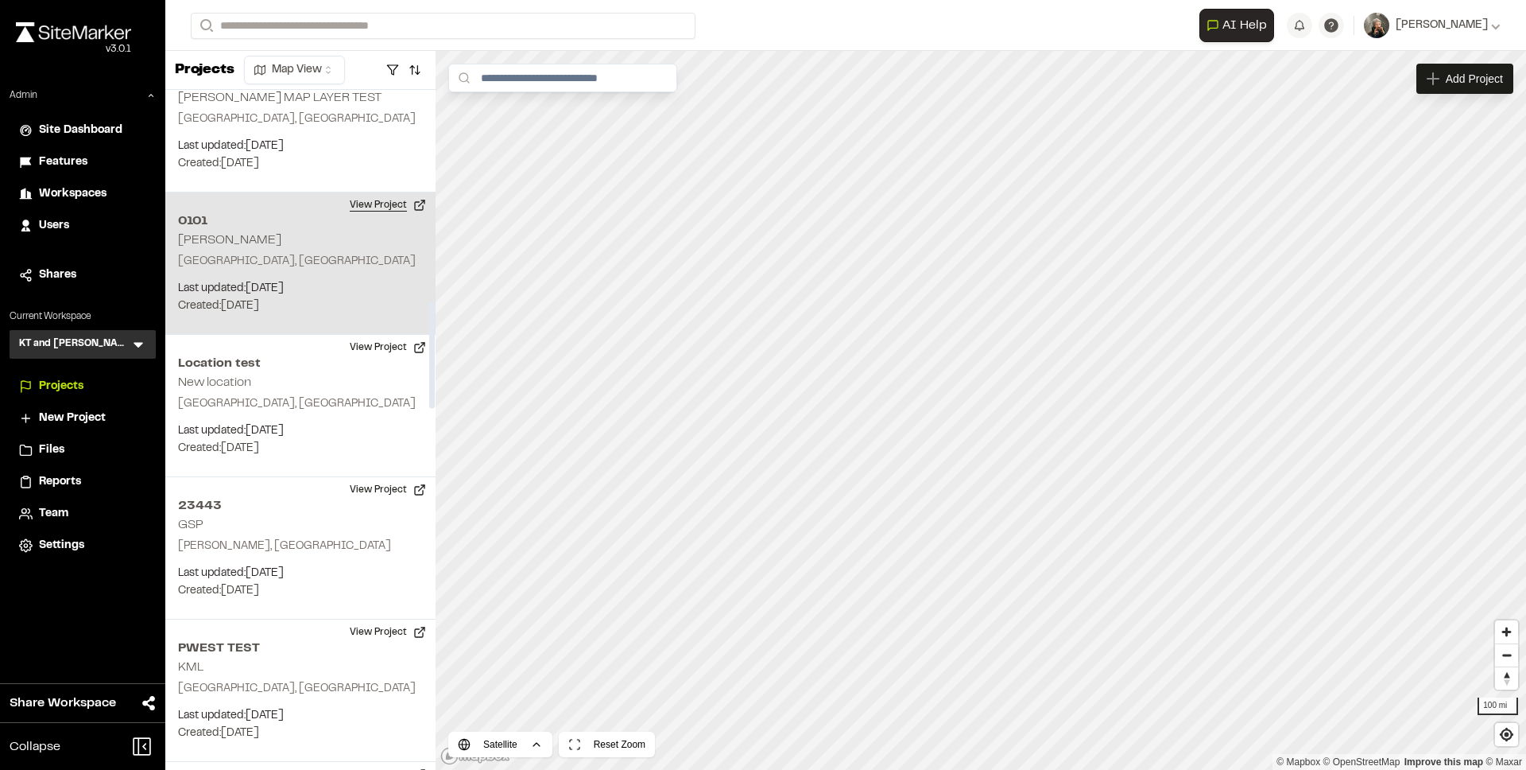
click at [388, 207] on button "View Project" at bounding box center [387, 204] width 95 height 25
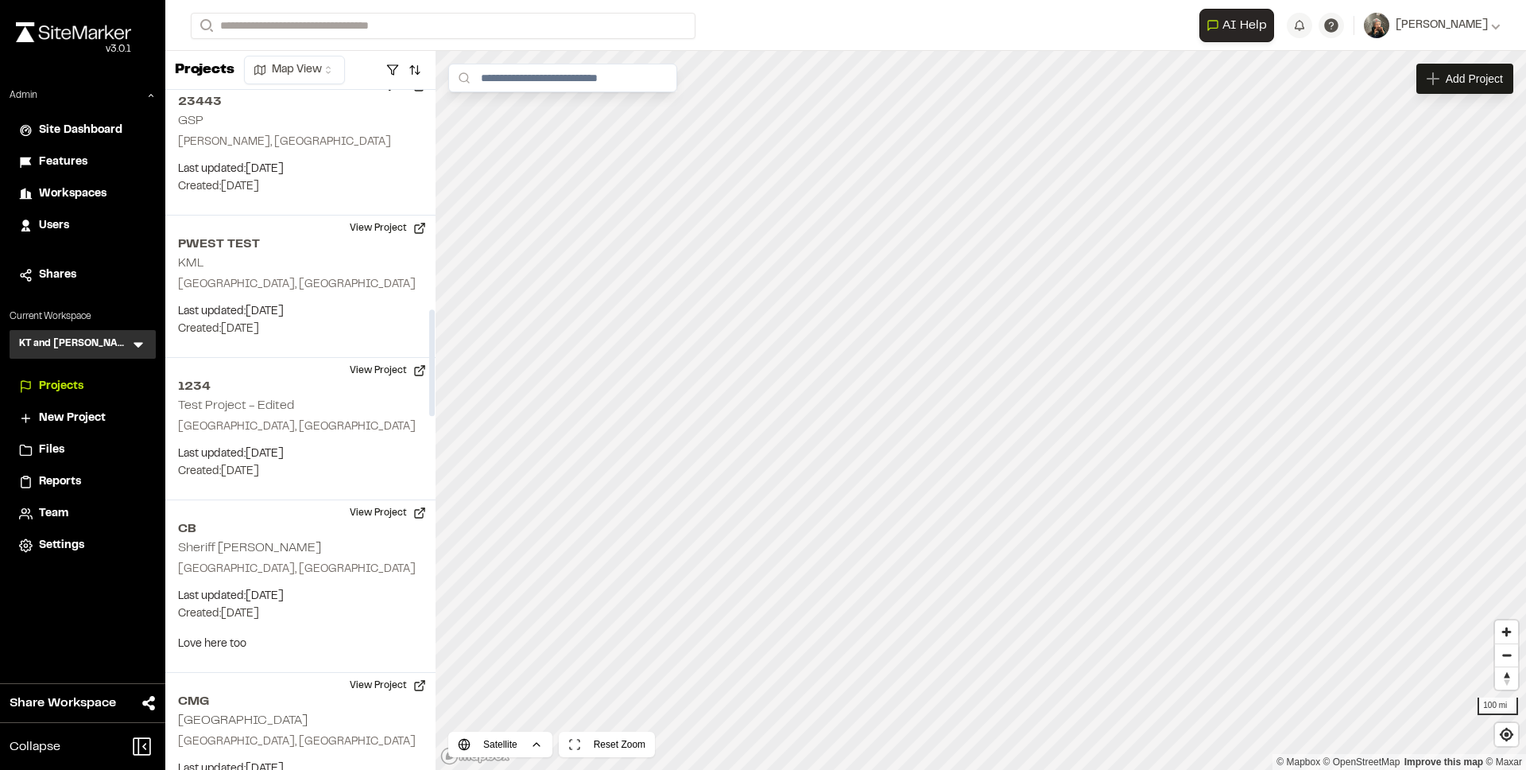
scroll to position [1834, 0]
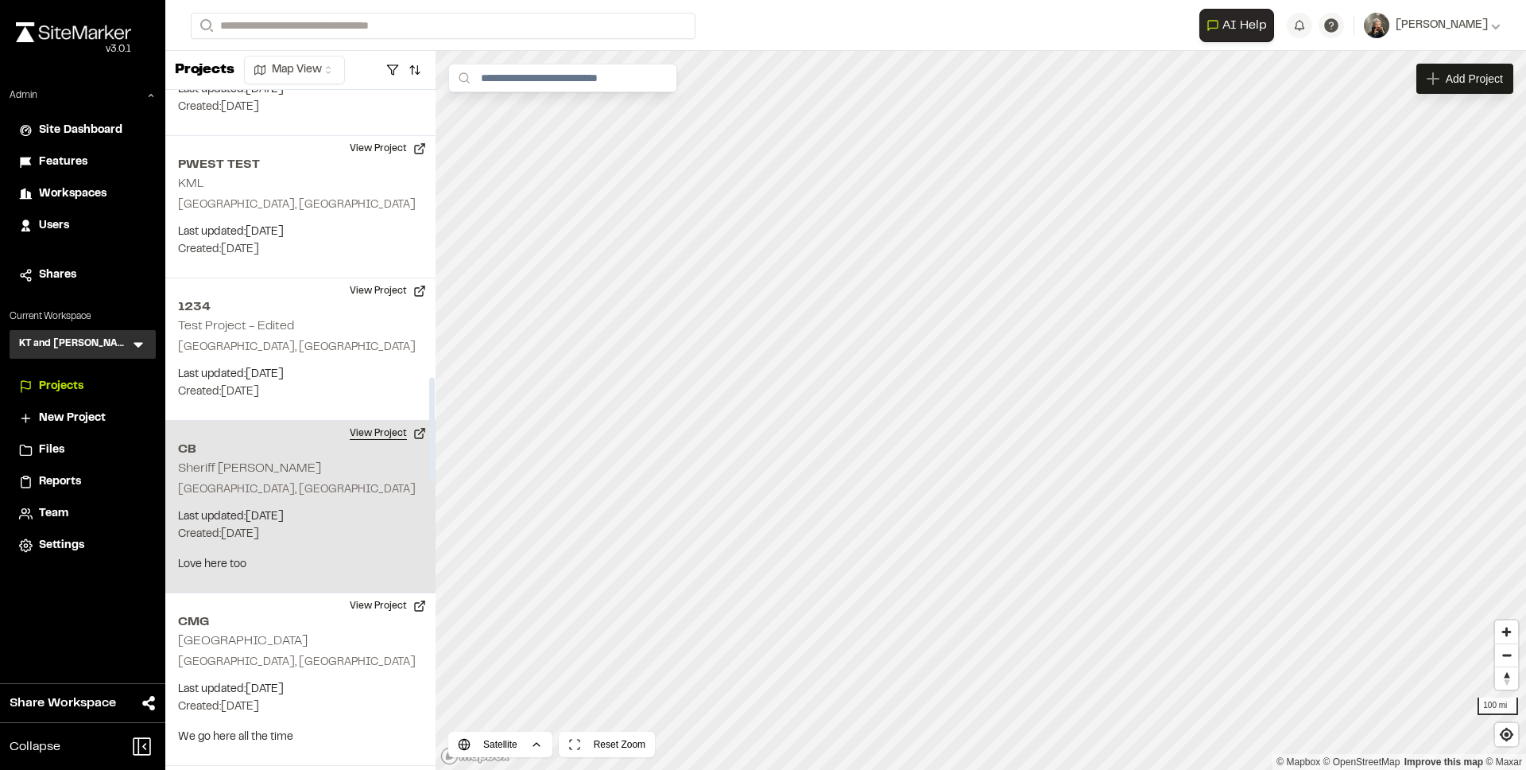
click at [359, 429] on button "View Project" at bounding box center [387, 433] width 95 height 25
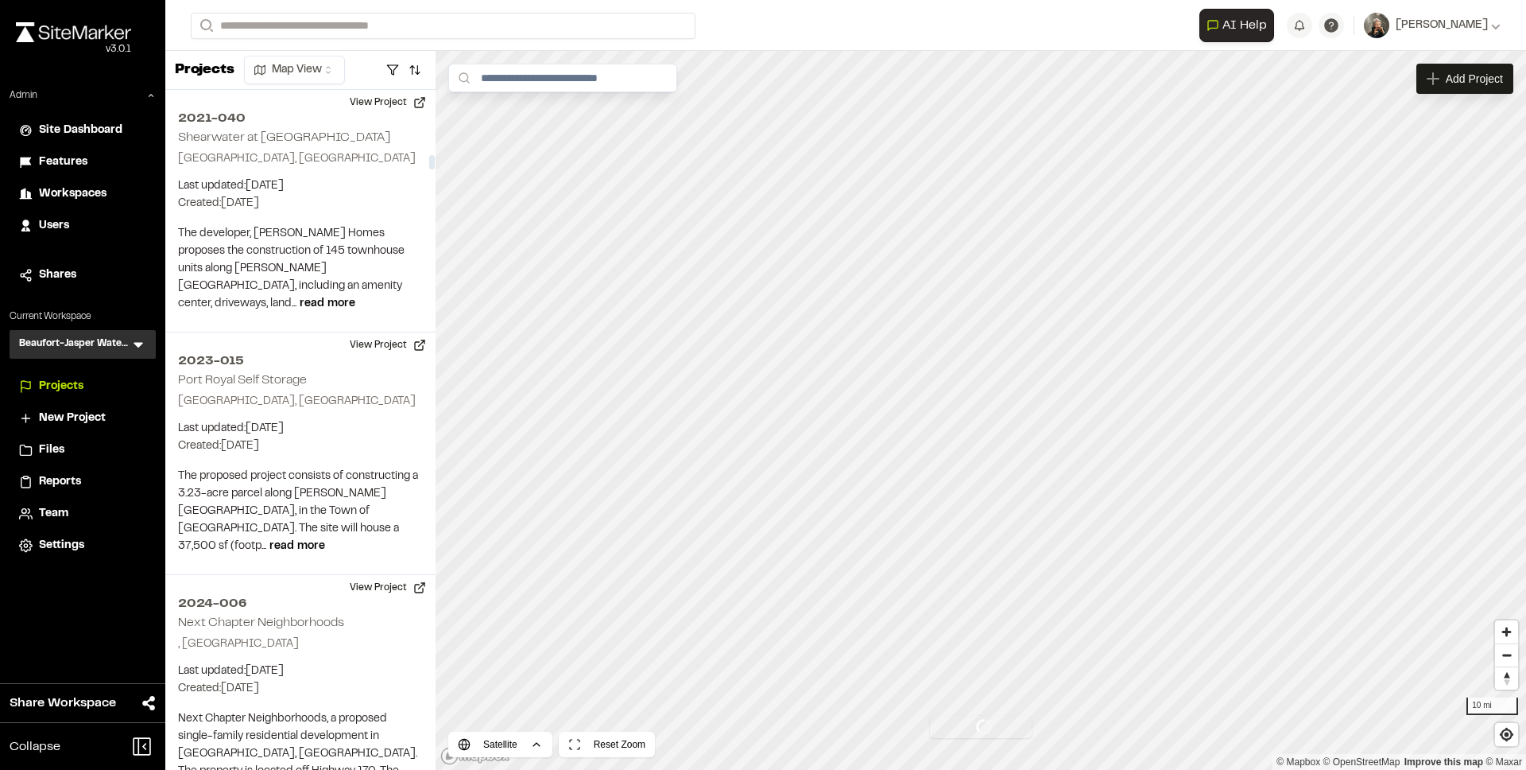
scroll to position [3908, 0]
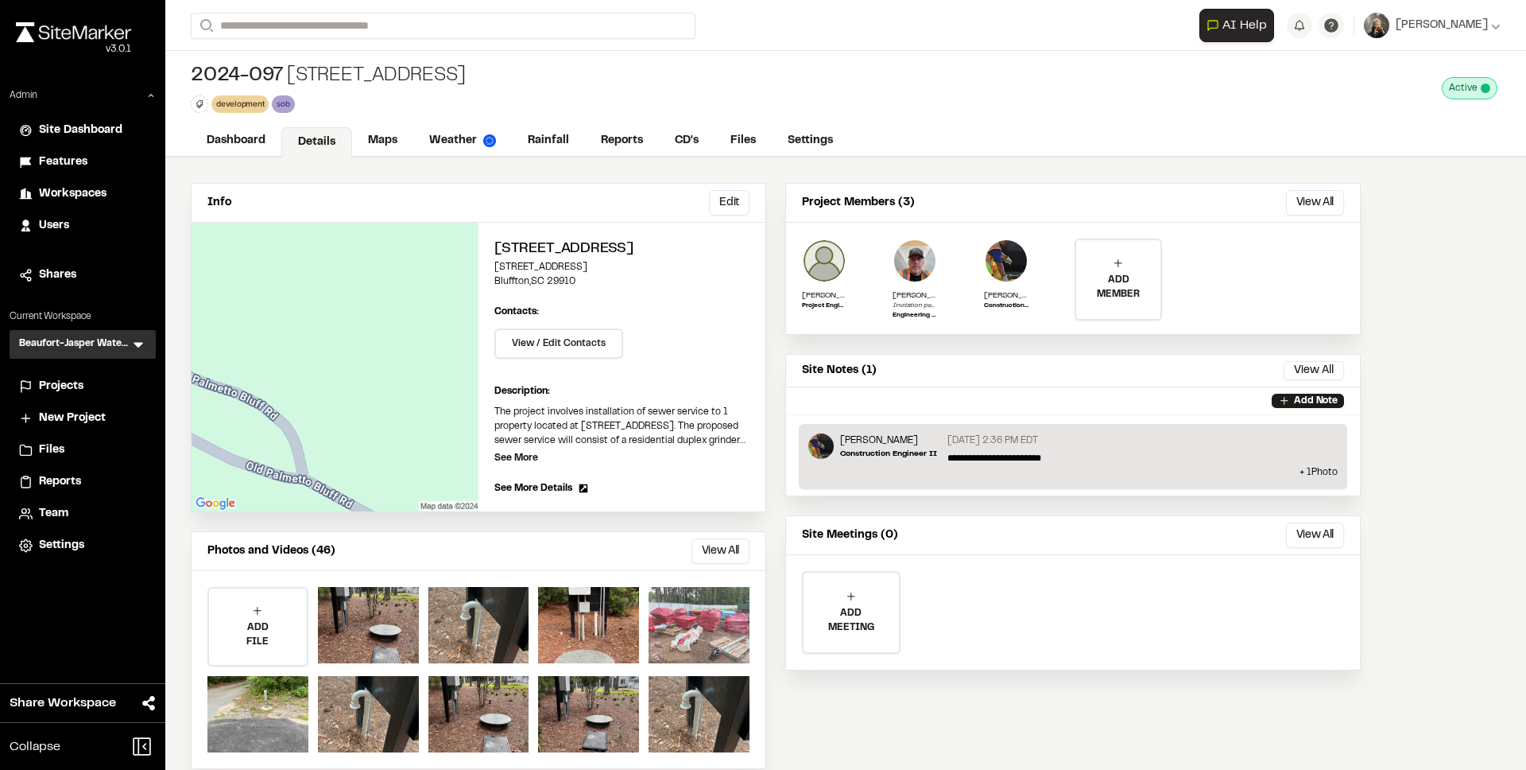
click at [701, 637] on div at bounding box center [699, 625] width 101 height 76
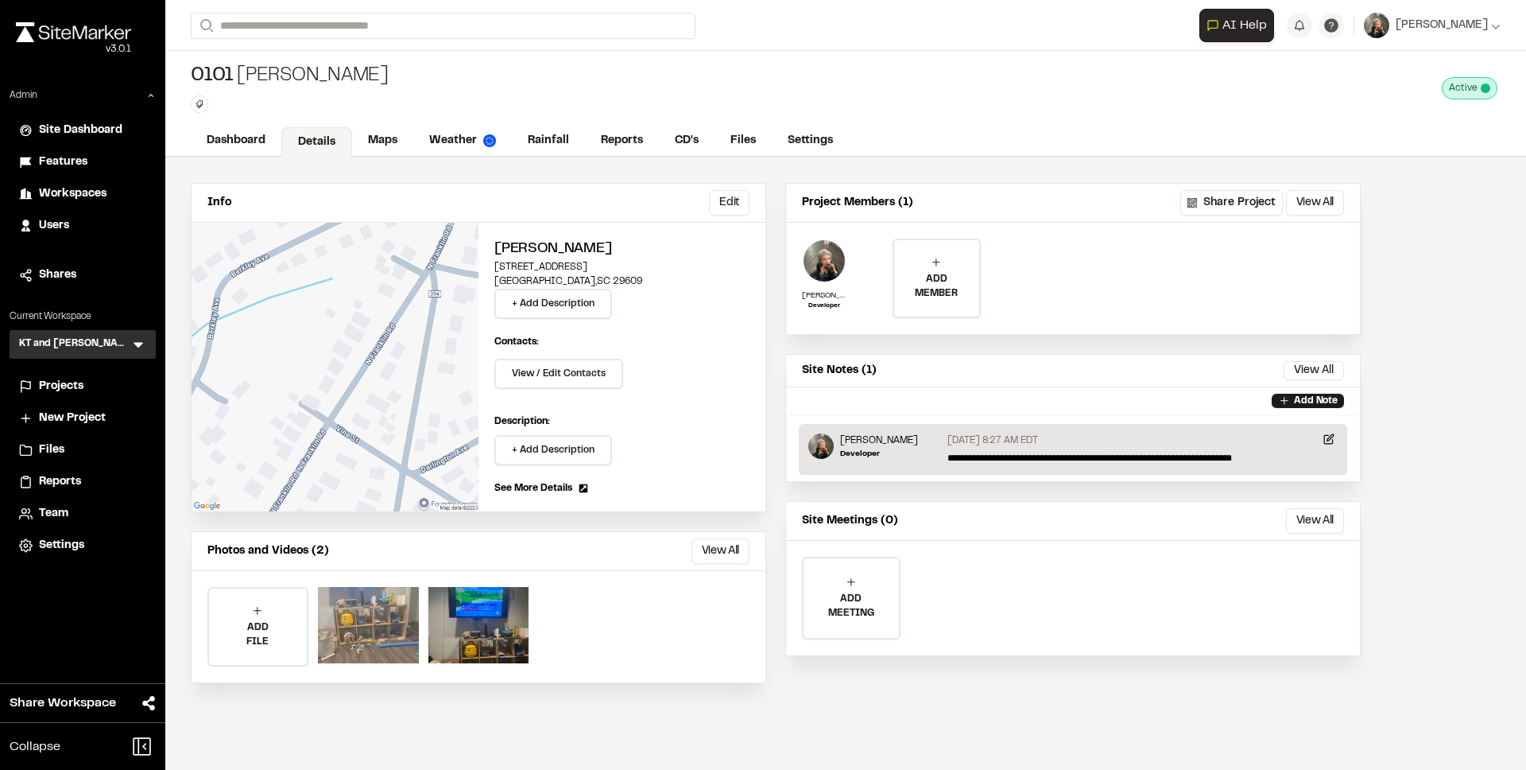
click at [380, 605] on div at bounding box center [368, 625] width 101 height 76
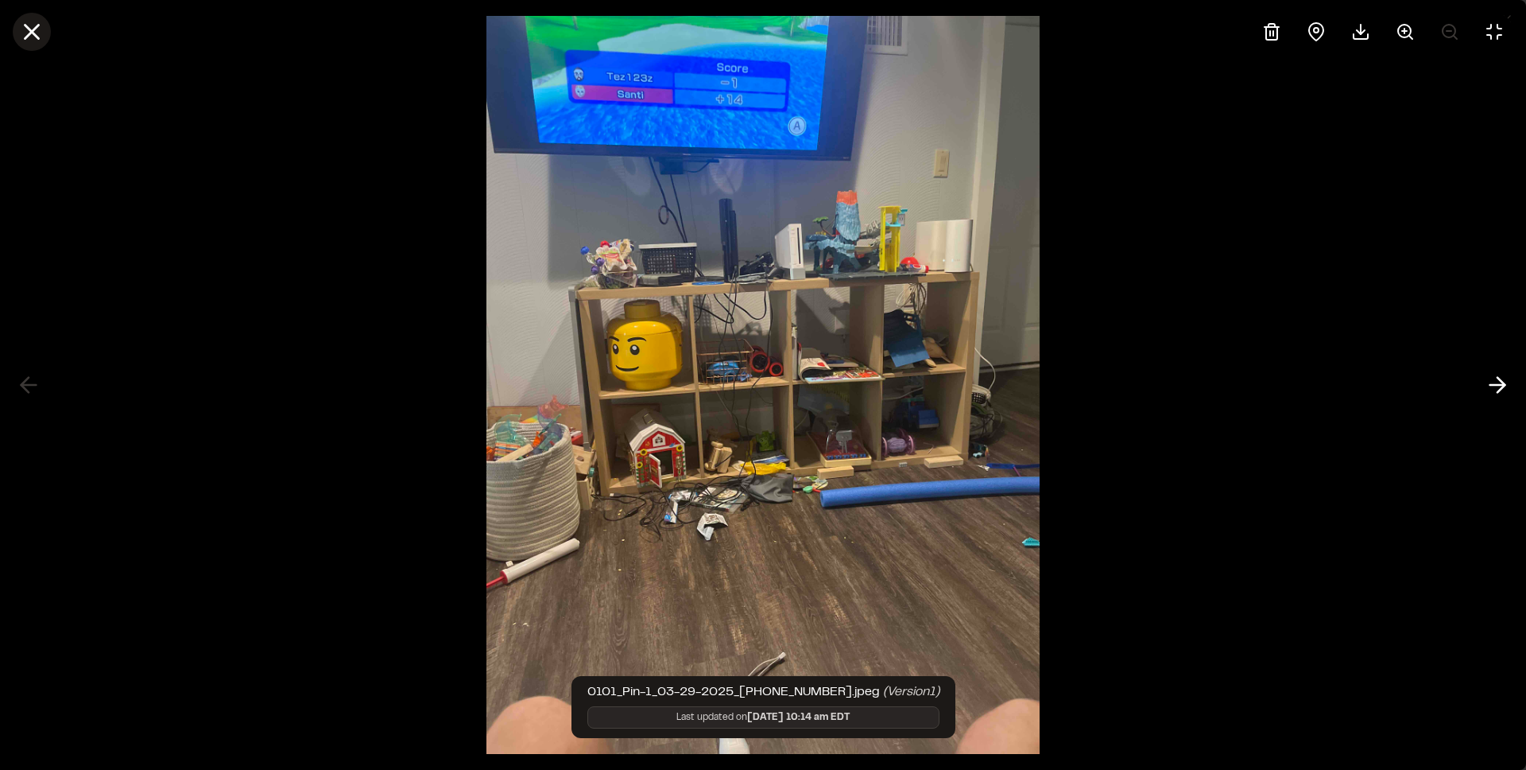
click at [36, 43] on icon at bounding box center [31, 31] width 27 height 27
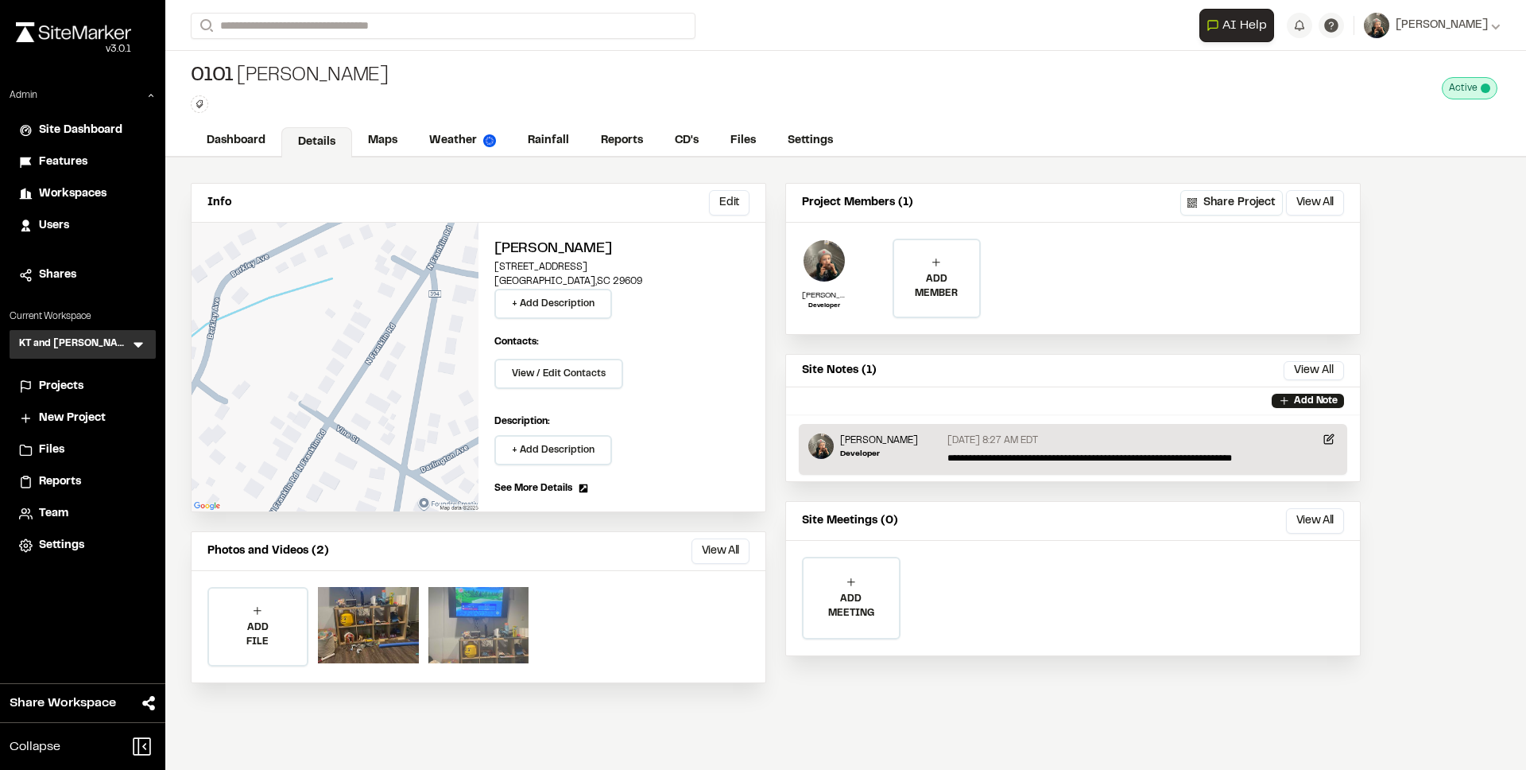
click at [444, 605] on div at bounding box center [479, 625] width 101 height 76
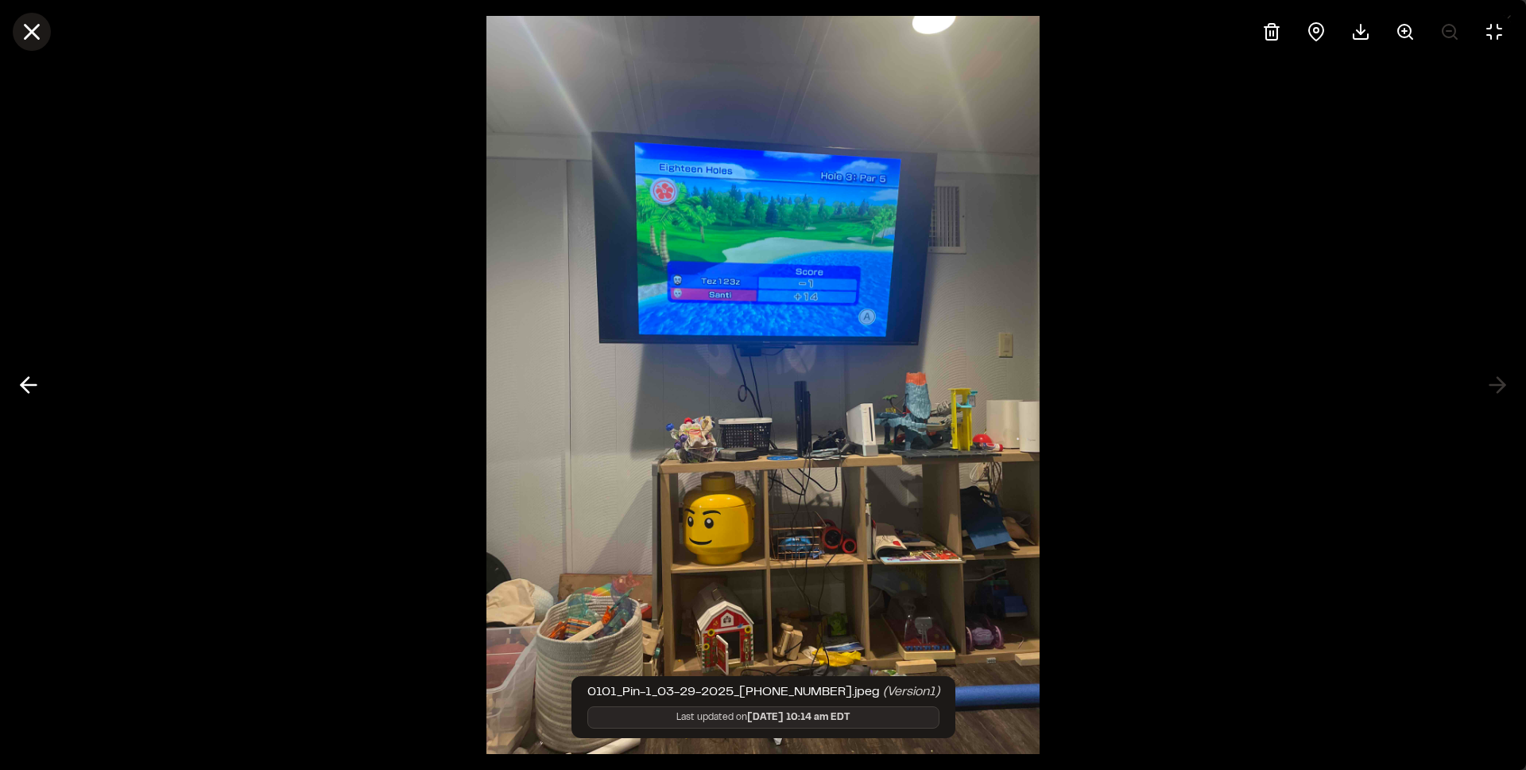
click at [41, 30] on icon at bounding box center [31, 31] width 27 height 27
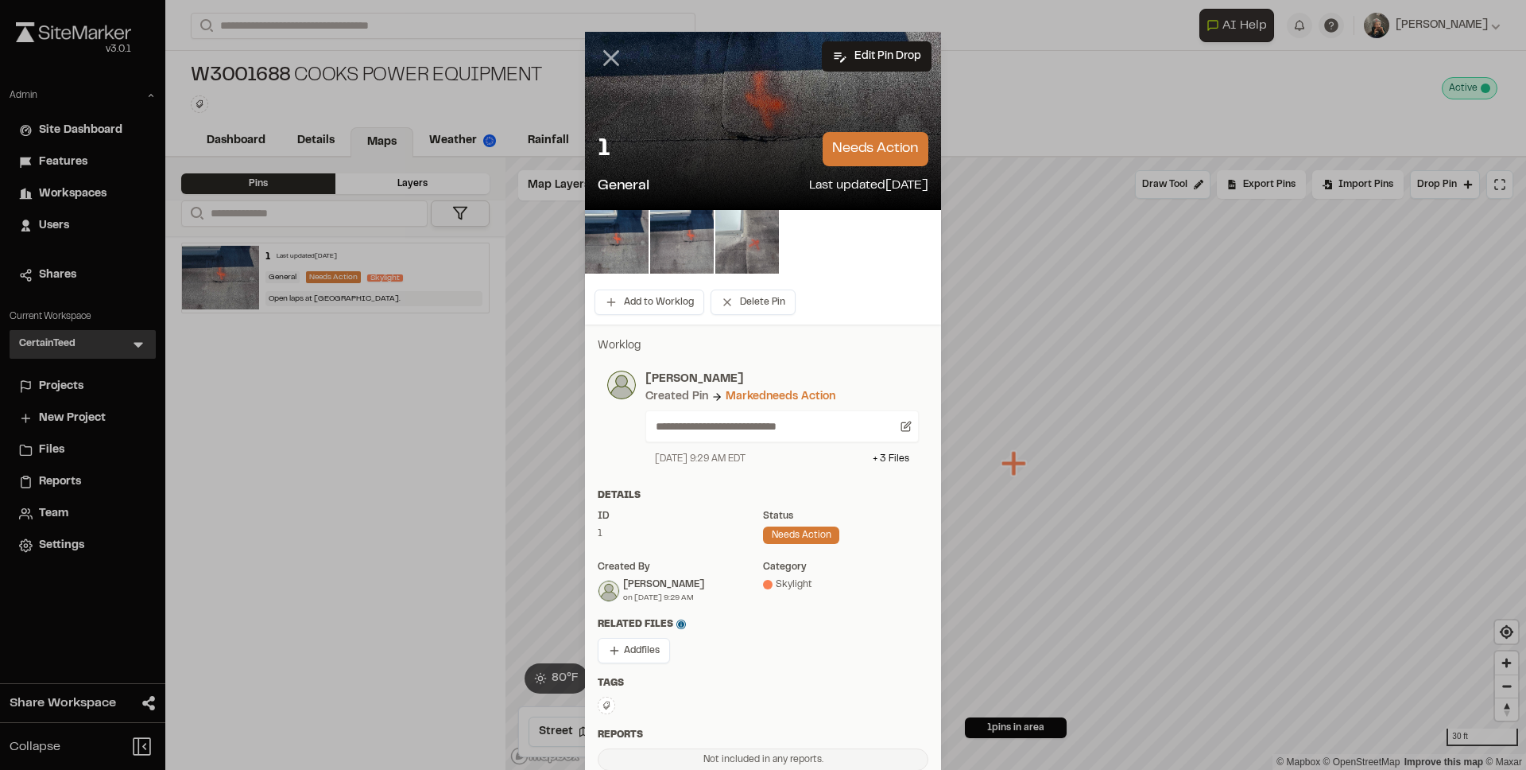
click at [615, 62] on icon at bounding box center [611, 58] width 27 height 27
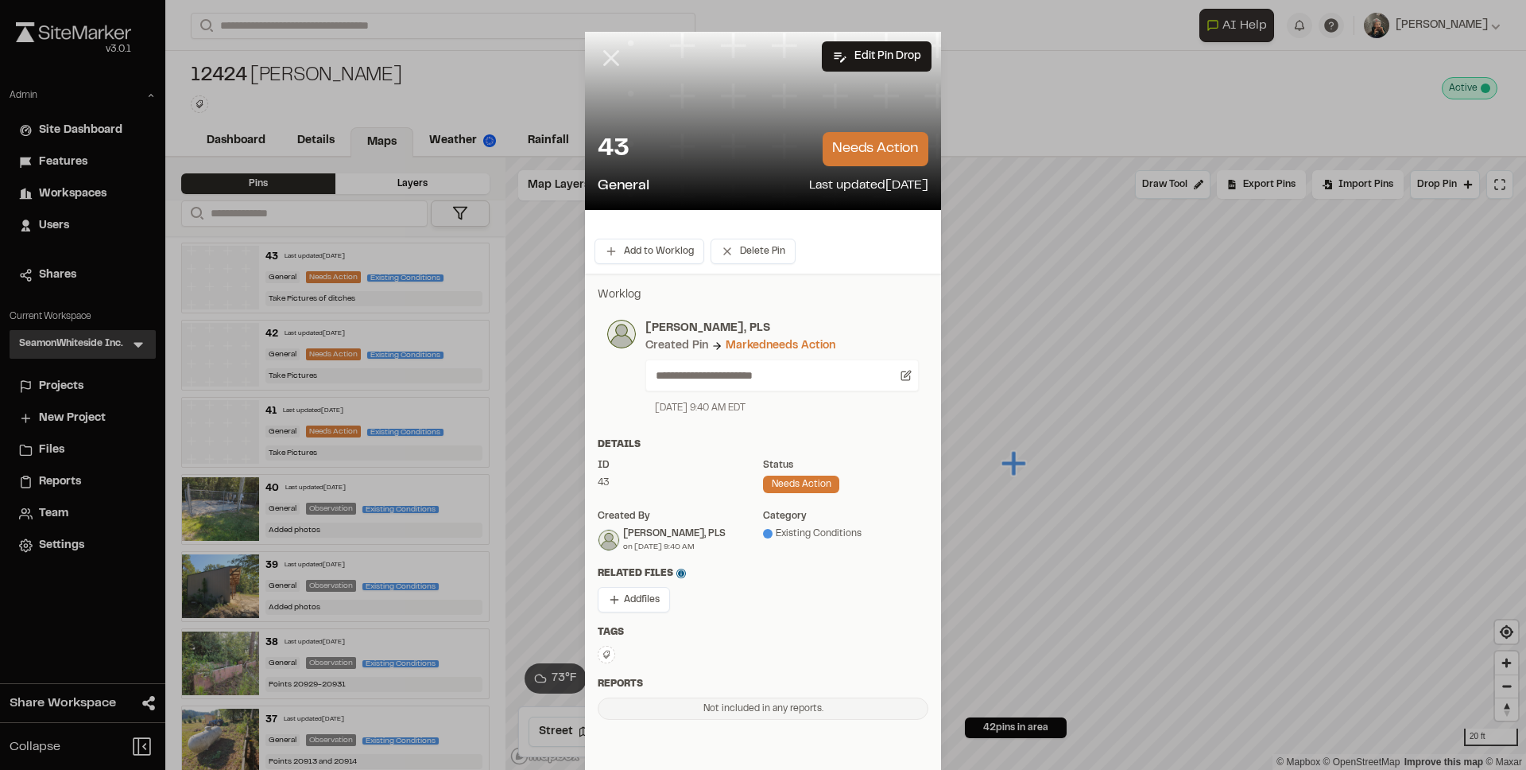
click at [604, 52] on icon at bounding box center [611, 58] width 27 height 27
